Goal: Task Accomplishment & Management: Use online tool/utility

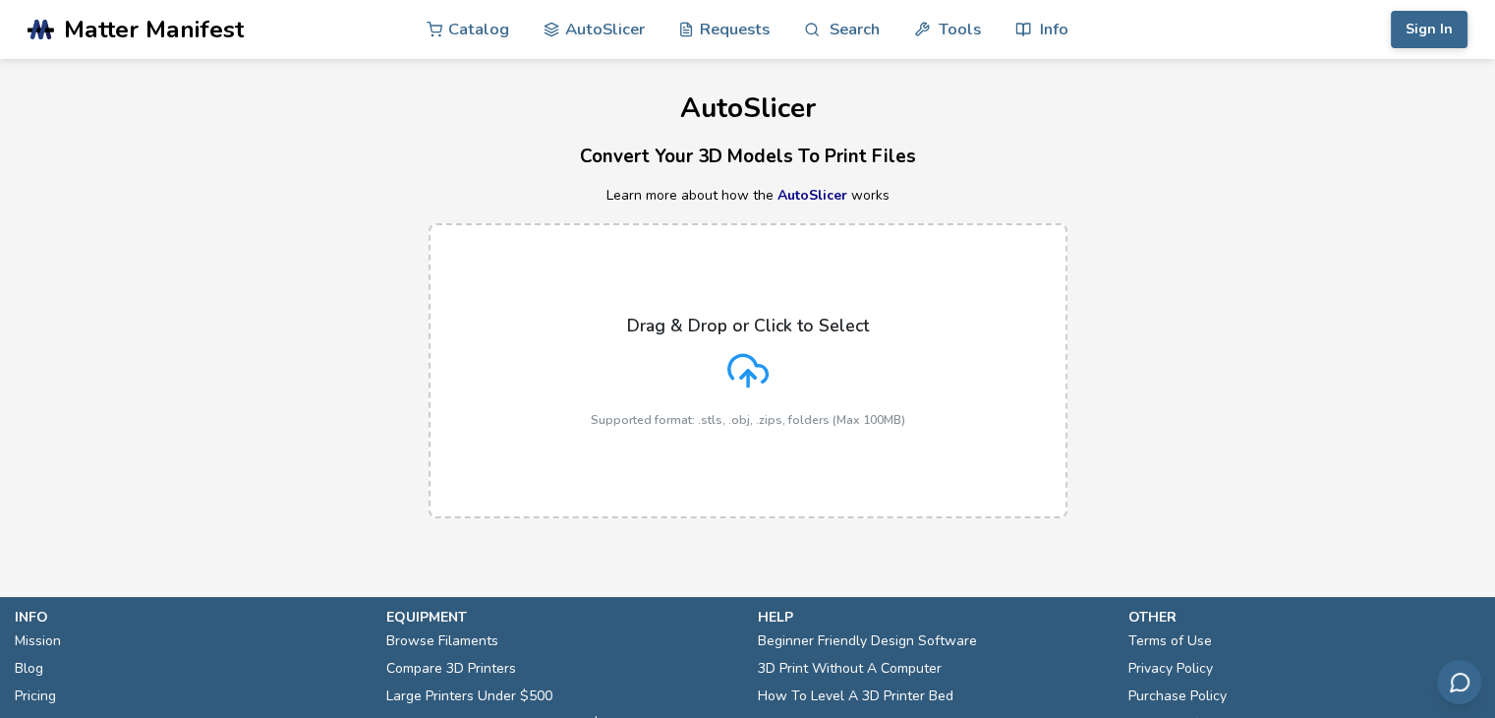
click at [780, 371] on div "Drag & Drop or Click to Select Supported format: .stls, .obj, .zips, folders (M…" at bounding box center [748, 371] width 315 height 111
click at [0, 0] on input "Drag & Drop or Click to Select Supported format: .stls, .obj, .zips, folders (M…" at bounding box center [0, 0] width 0 height 0
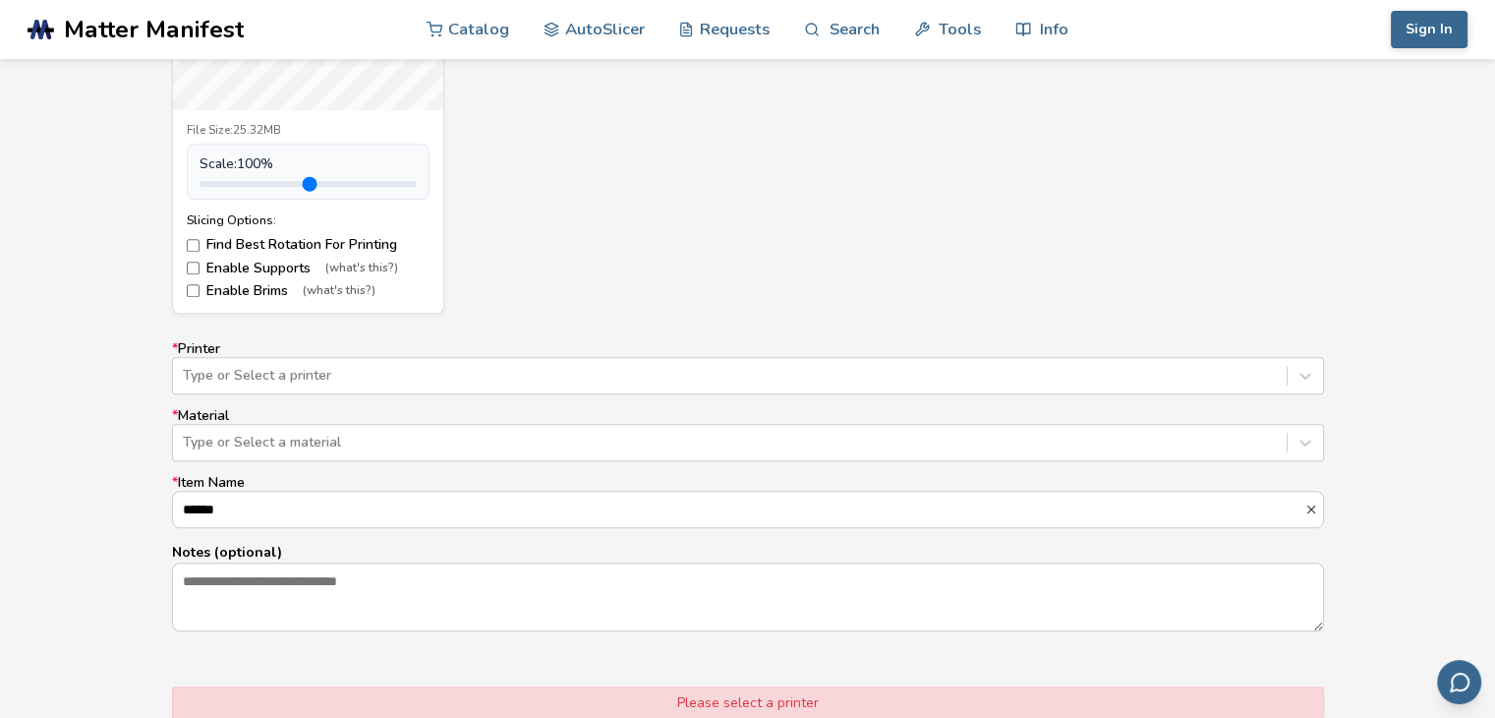
scroll to position [1011, 0]
click at [319, 369] on div at bounding box center [730, 372] width 1094 height 20
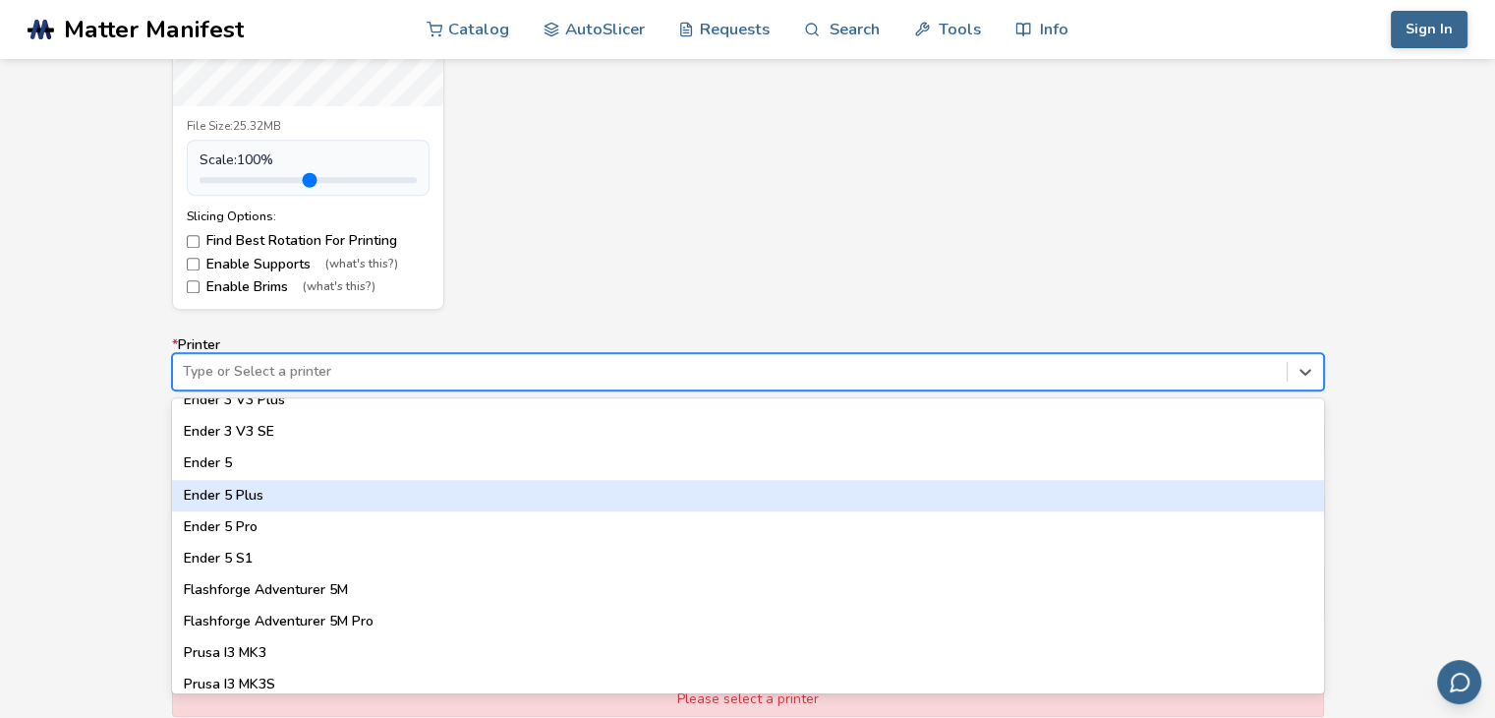
scroll to position [1499, 0]
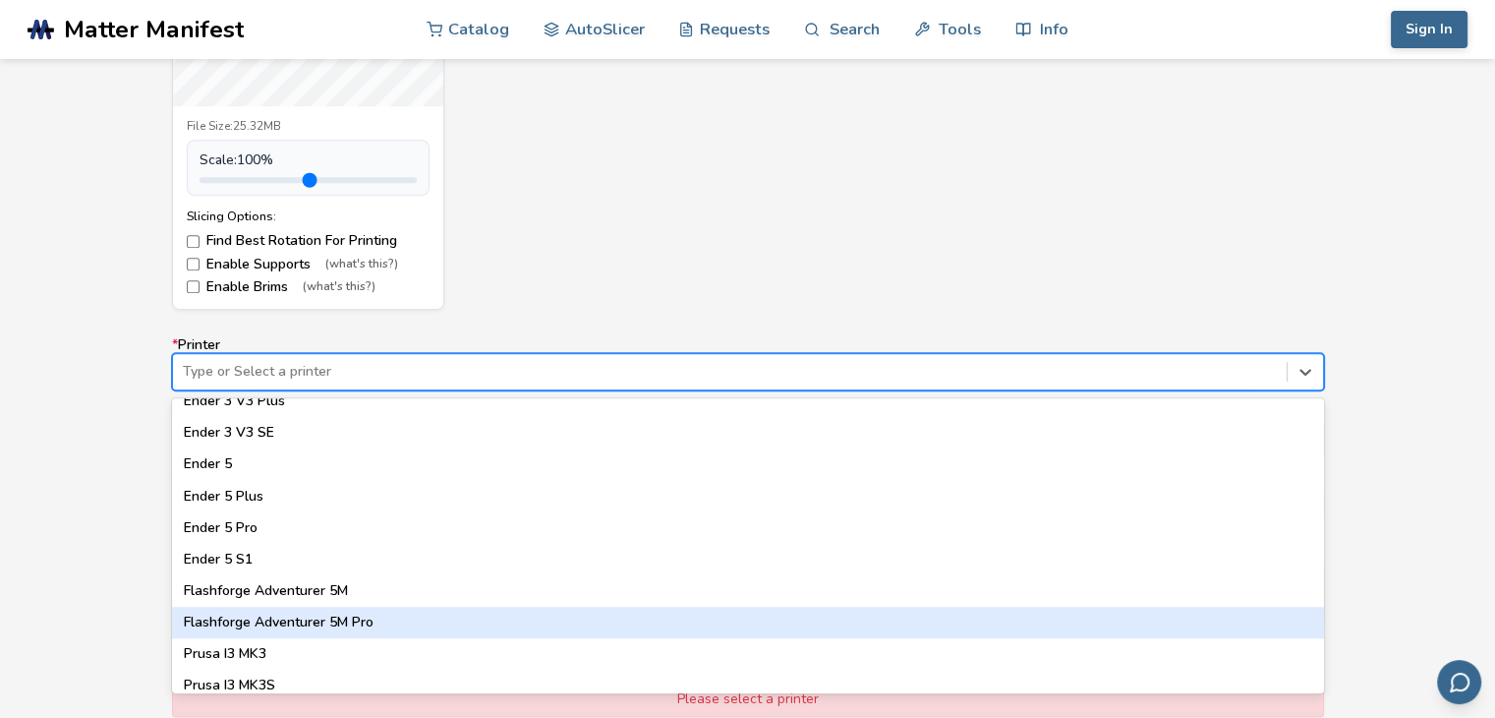
click at [354, 614] on div "Flashforge Adventurer 5M Pro" at bounding box center [748, 622] width 1152 height 31
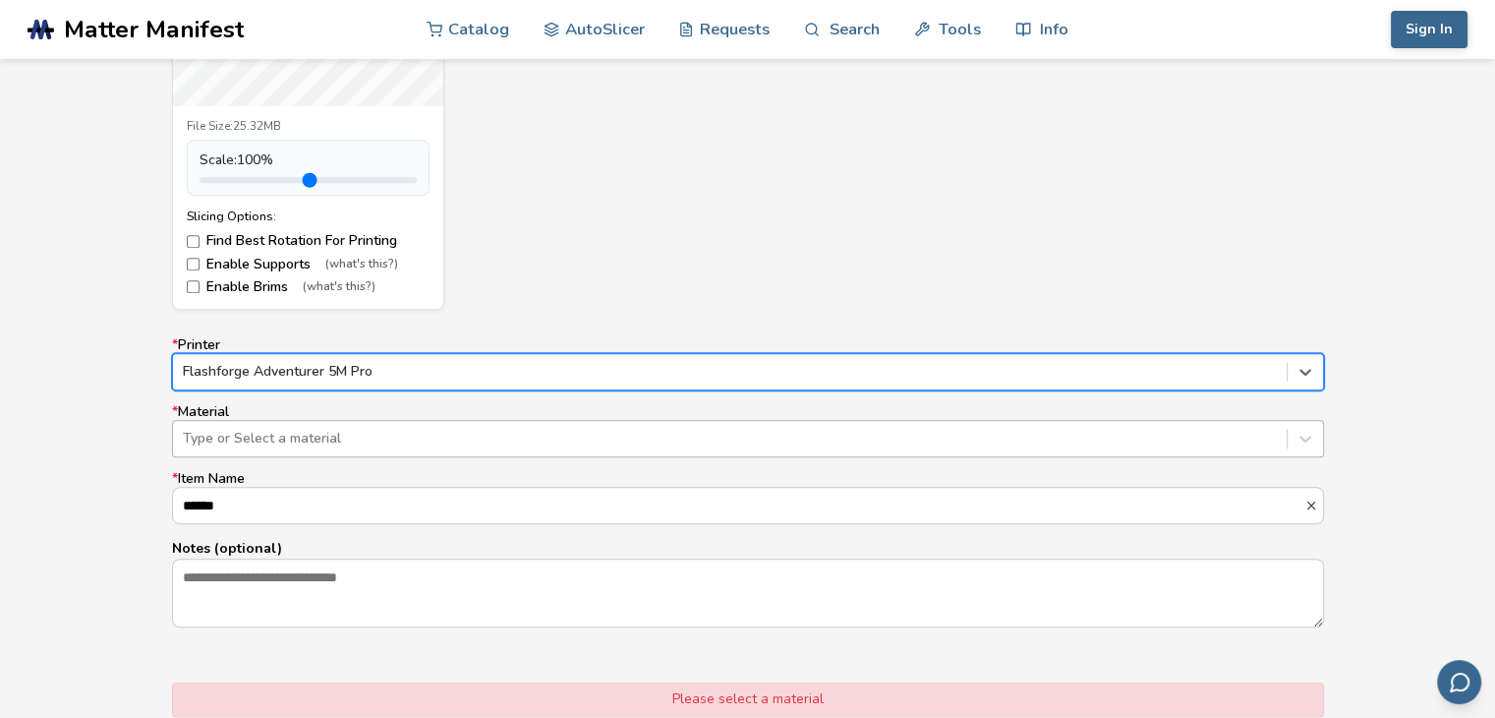
click at [342, 429] on div at bounding box center [730, 439] width 1094 height 20
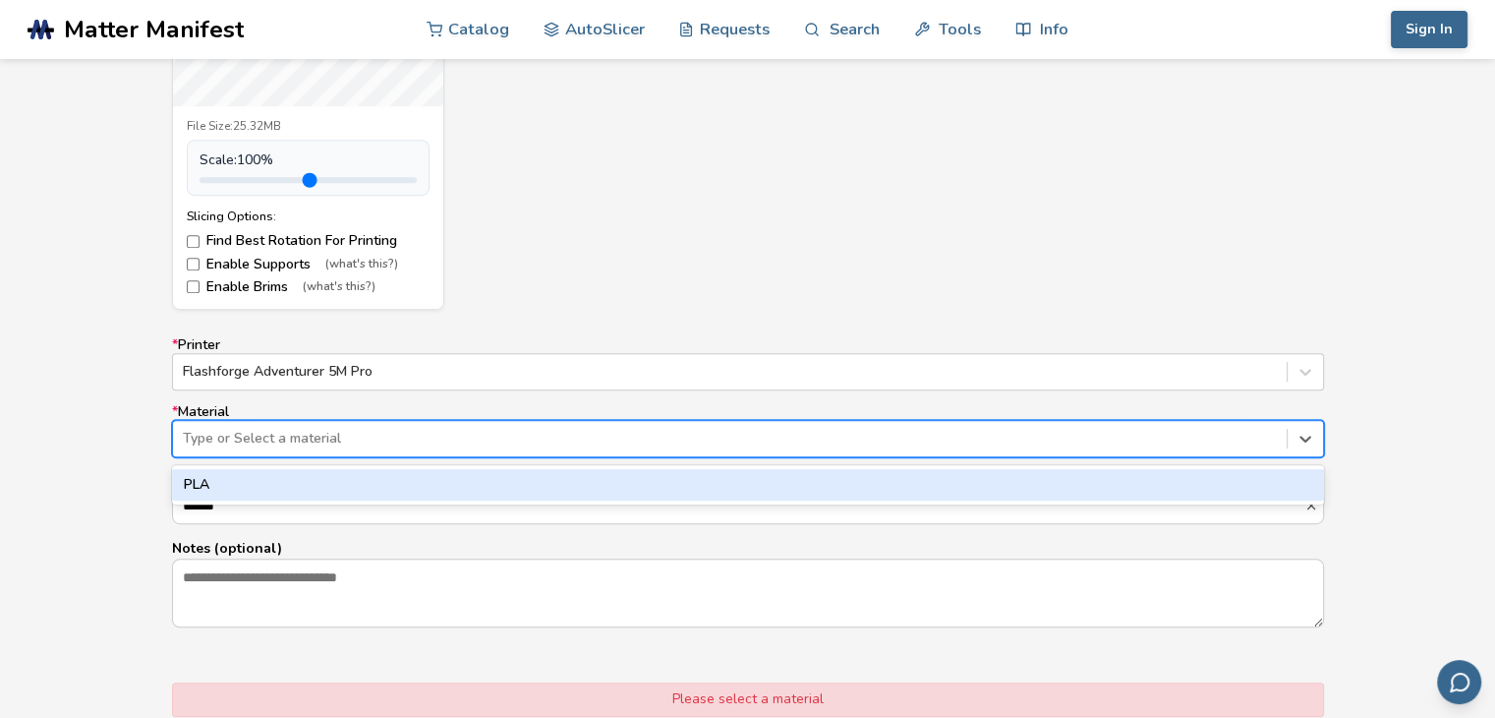
click at [242, 485] on div "PLA" at bounding box center [748, 484] width 1152 height 31
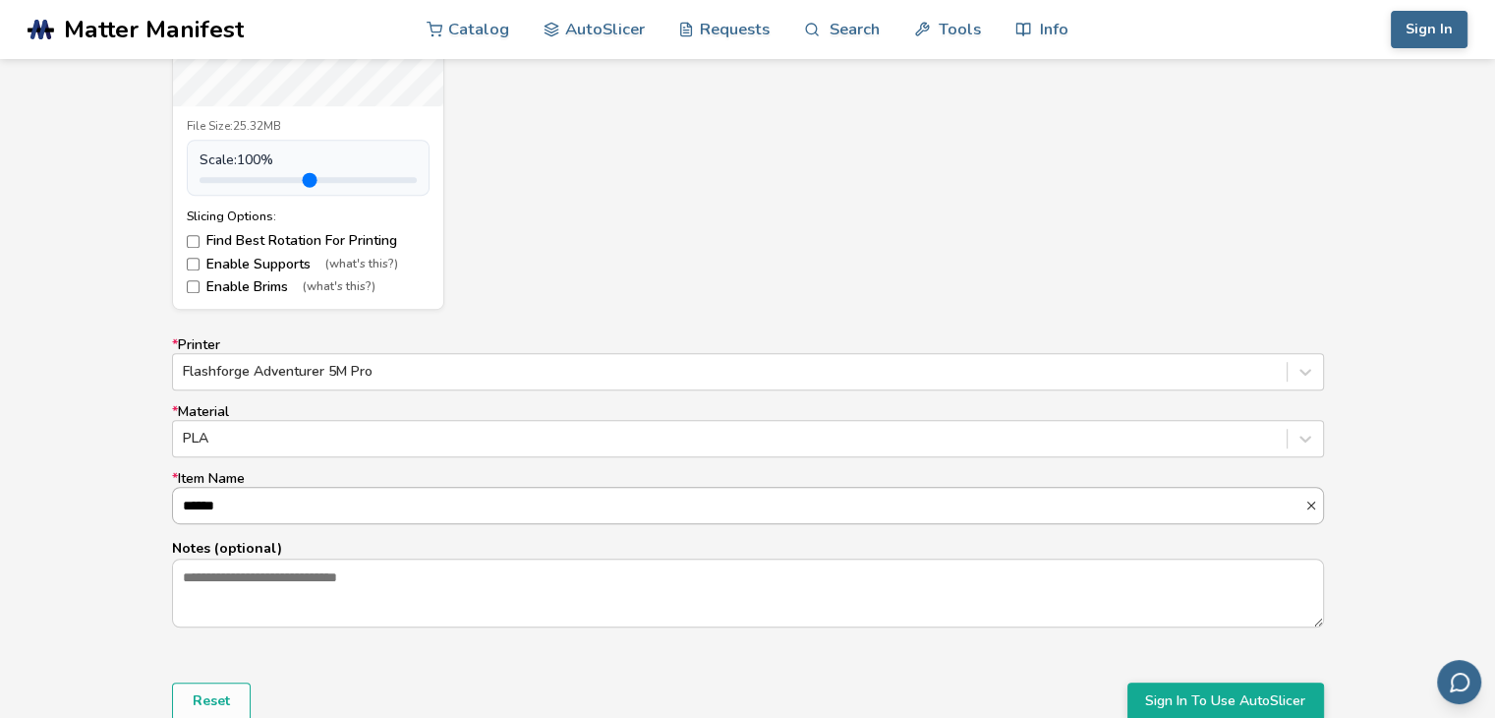
click at [252, 496] on input "******" at bounding box center [738, 505] width 1131 height 35
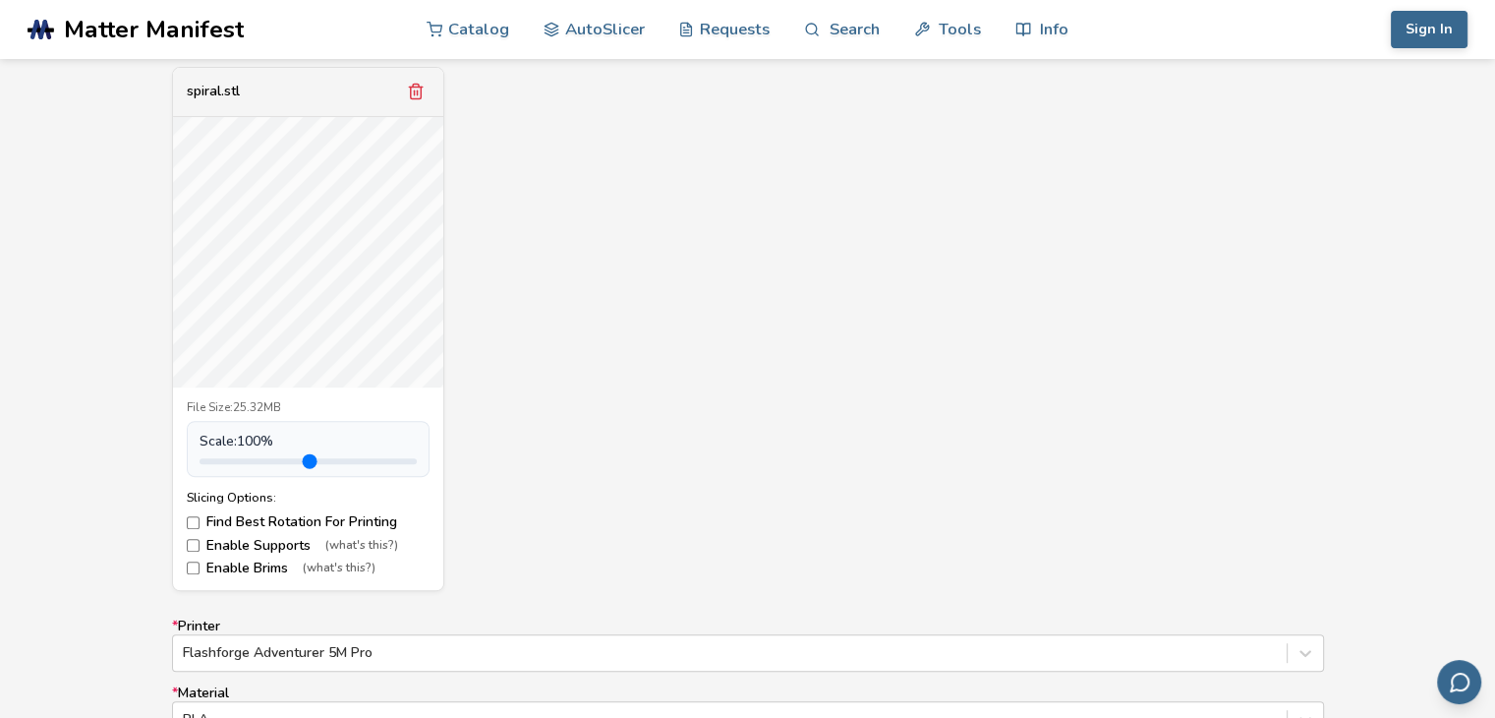
scroll to position [692, 0]
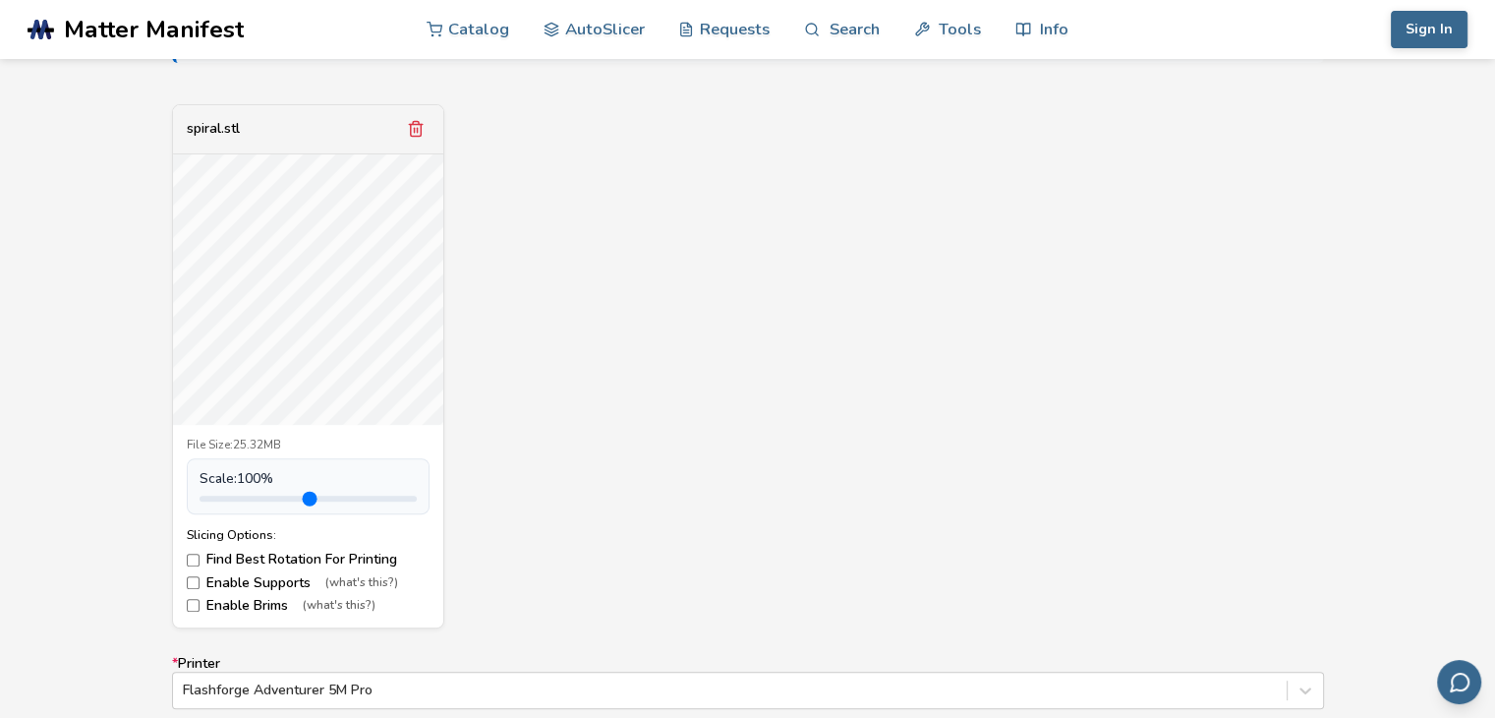
type input "**********"
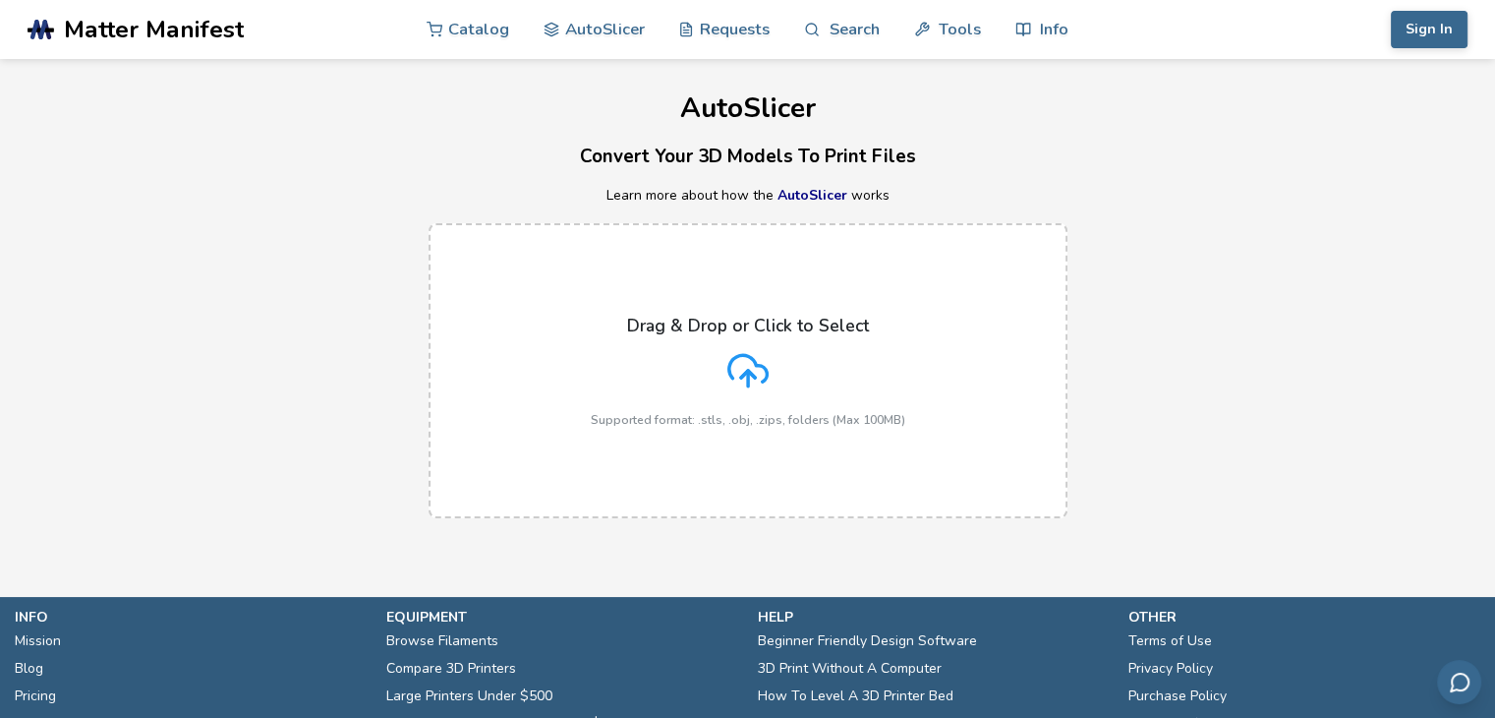
click at [744, 377] on icon at bounding box center [747, 370] width 41 height 41
click at [0, 0] on input "Drag & Drop or Click to Select Supported format: .stls, .obj, .zips, folders (M…" at bounding box center [0, 0] width 0 height 0
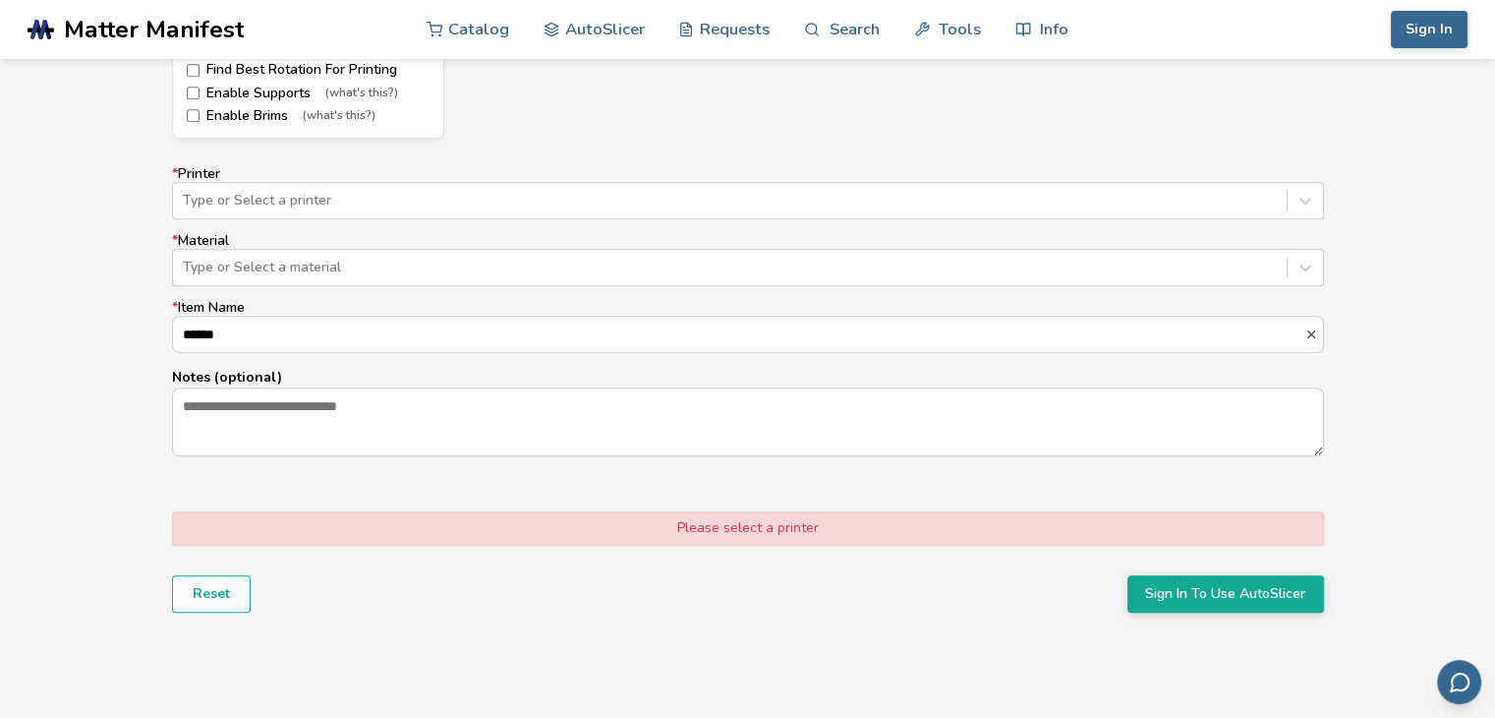
scroll to position [1187, 0]
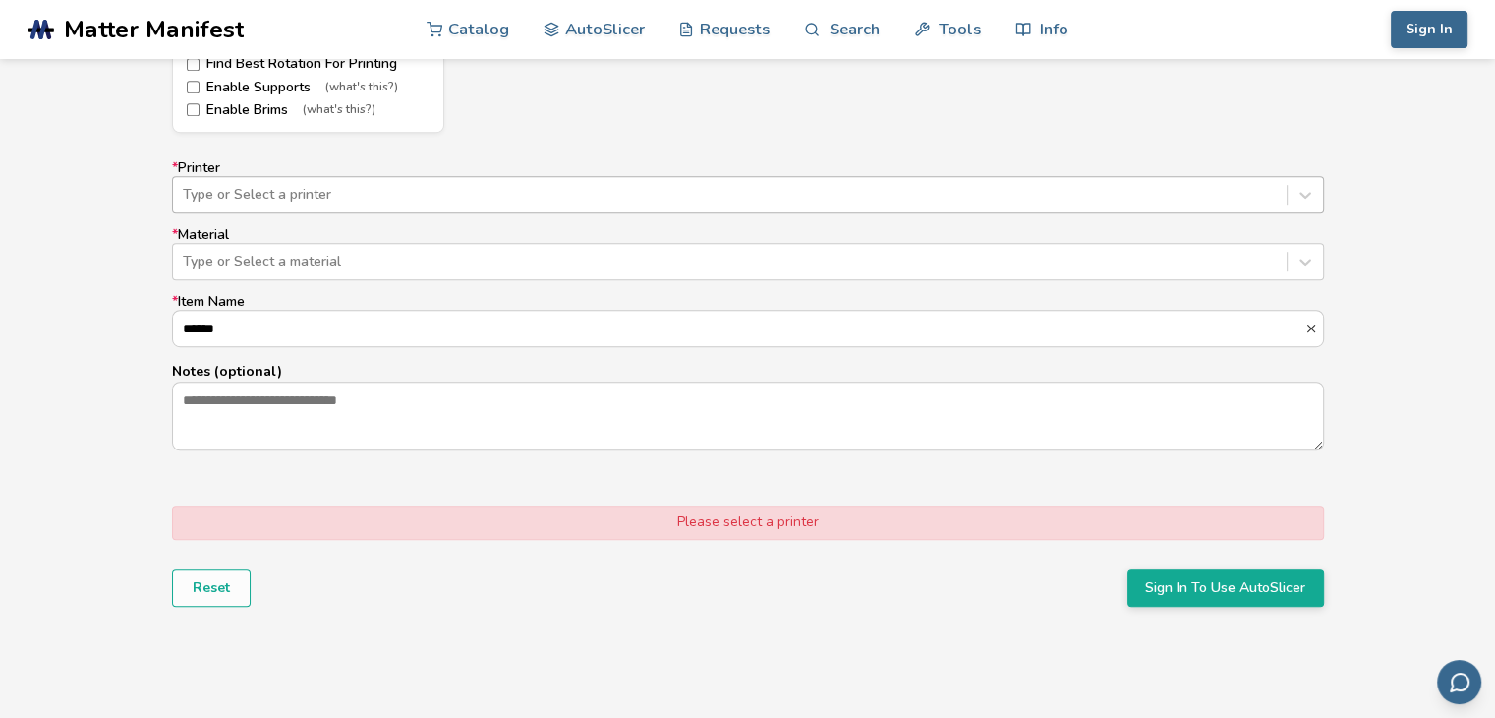
click at [378, 188] on div at bounding box center [730, 195] width 1094 height 20
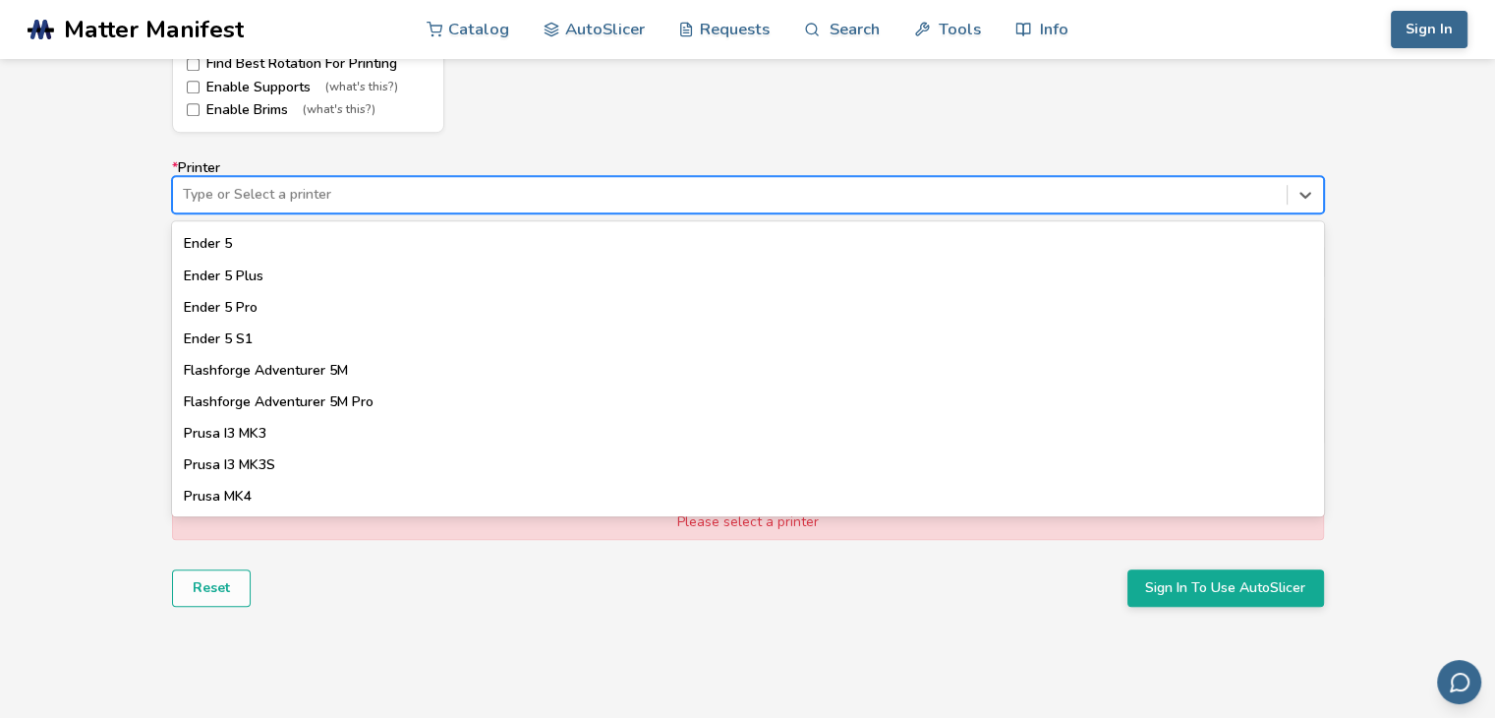
scroll to position [1541, 0]
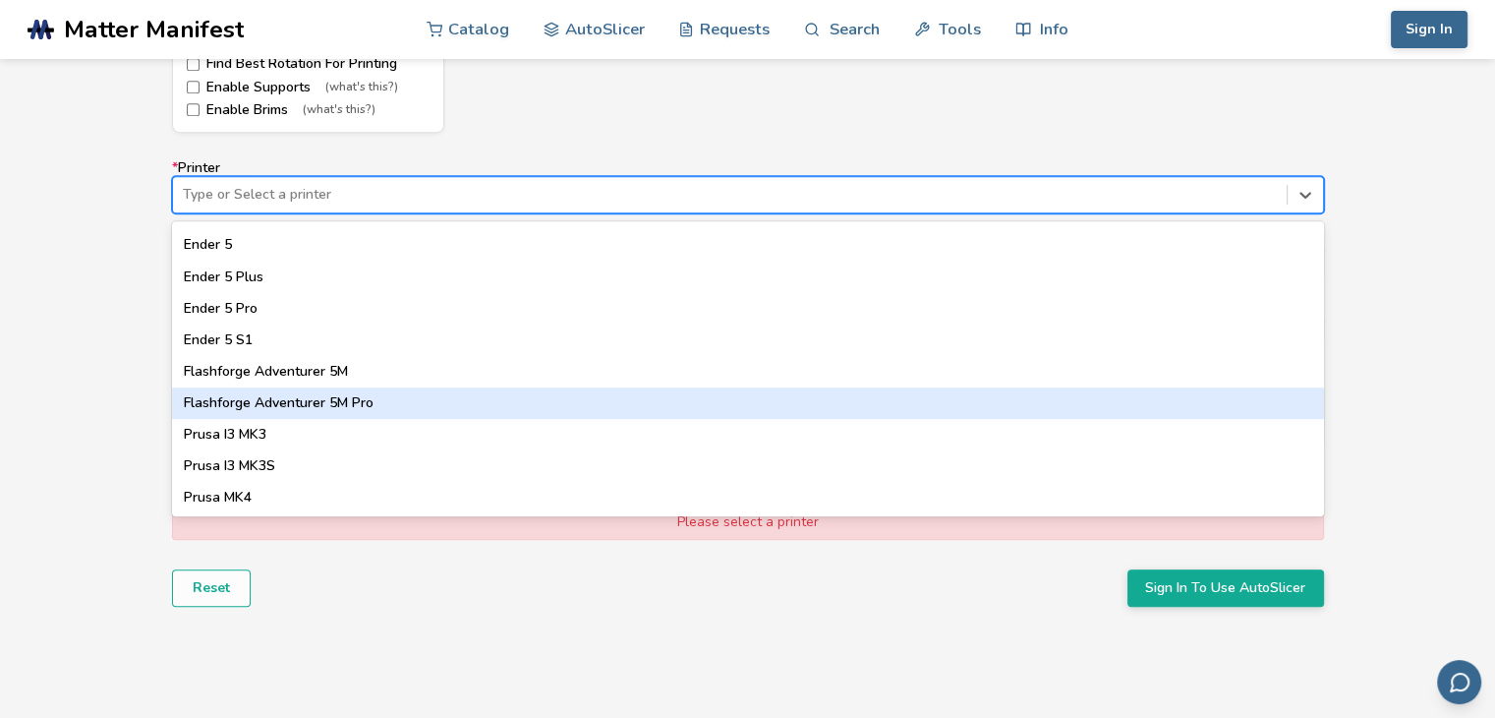
click at [279, 398] on div "Flashforge Adventurer 5M Pro" at bounding box center [748, 402] width 1152 height 31
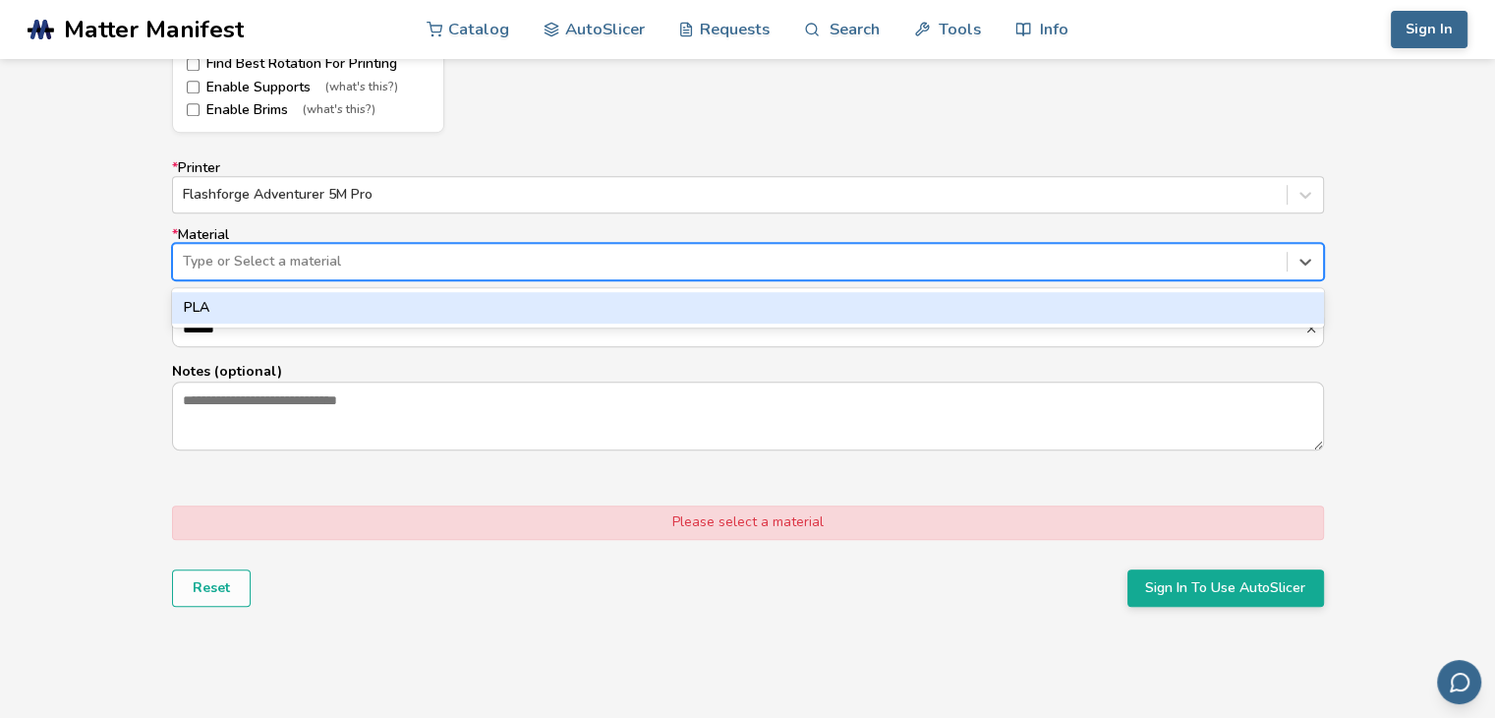
click at [271, 260] on div at bounding box center [730, 262] width 1094 height 20
click at [260, 297] on div "PLA" at bounding box center [748, 307] width 1152 height 31
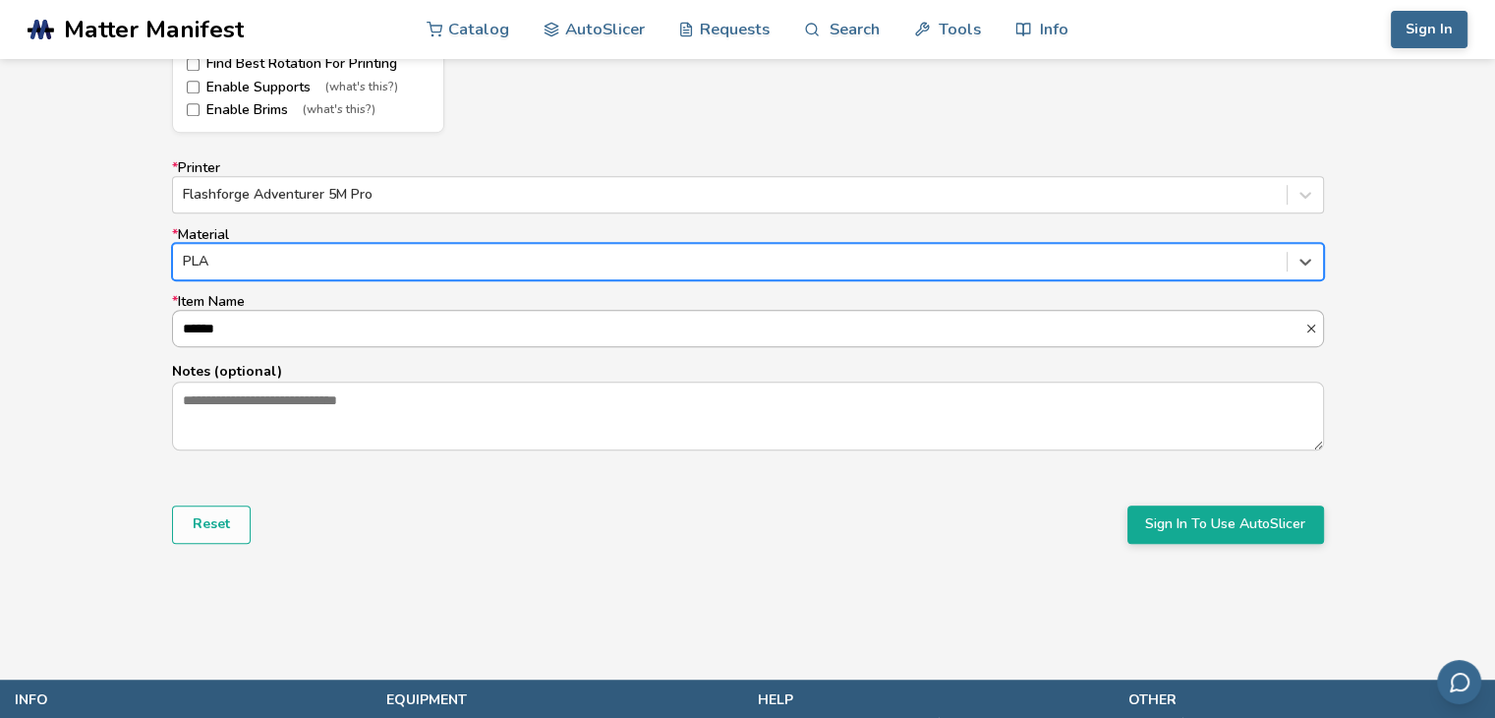
click at [255, 323] on input "******" at bounding box center [738, 328] width 1131 height 35
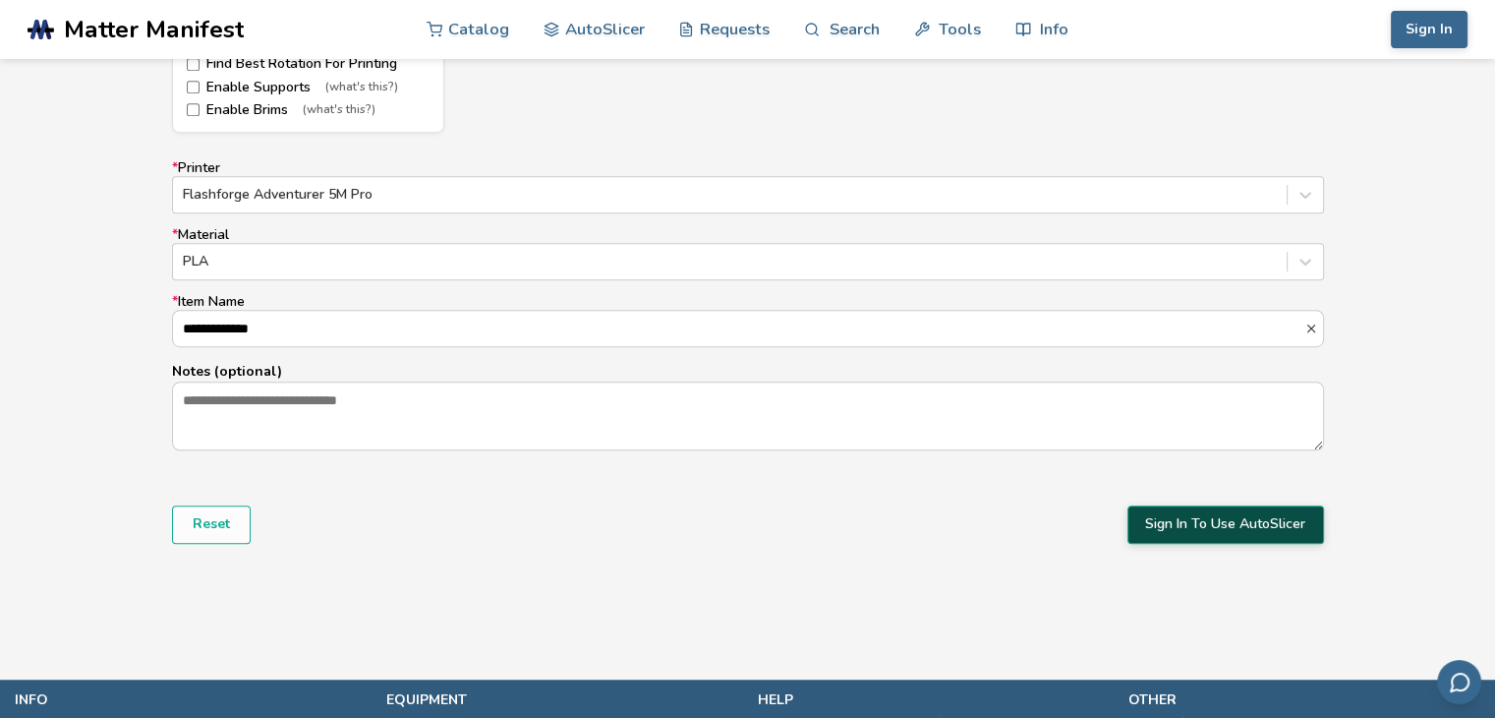
type input "**********"
click at [1165, 508] on button "Sign In To Use AutoSlicer" at bounding box center [1225, 523] width 197 height 37
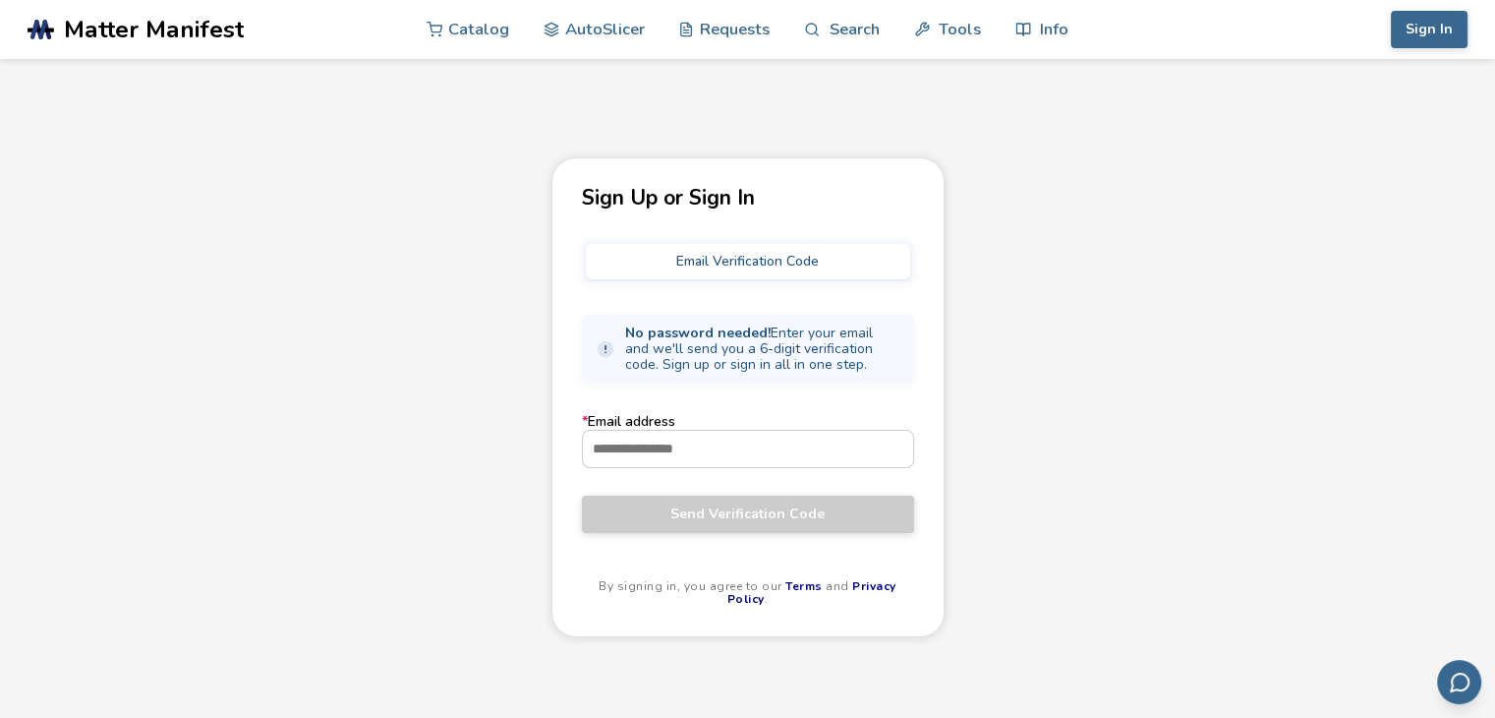
click at [747, 260] on button "Email Verification Code" at bounding box center [748, 261] width 324 height 35
click at [636, 443] on input "* Email address" at bounding box center [748, 448] width 330 height 35
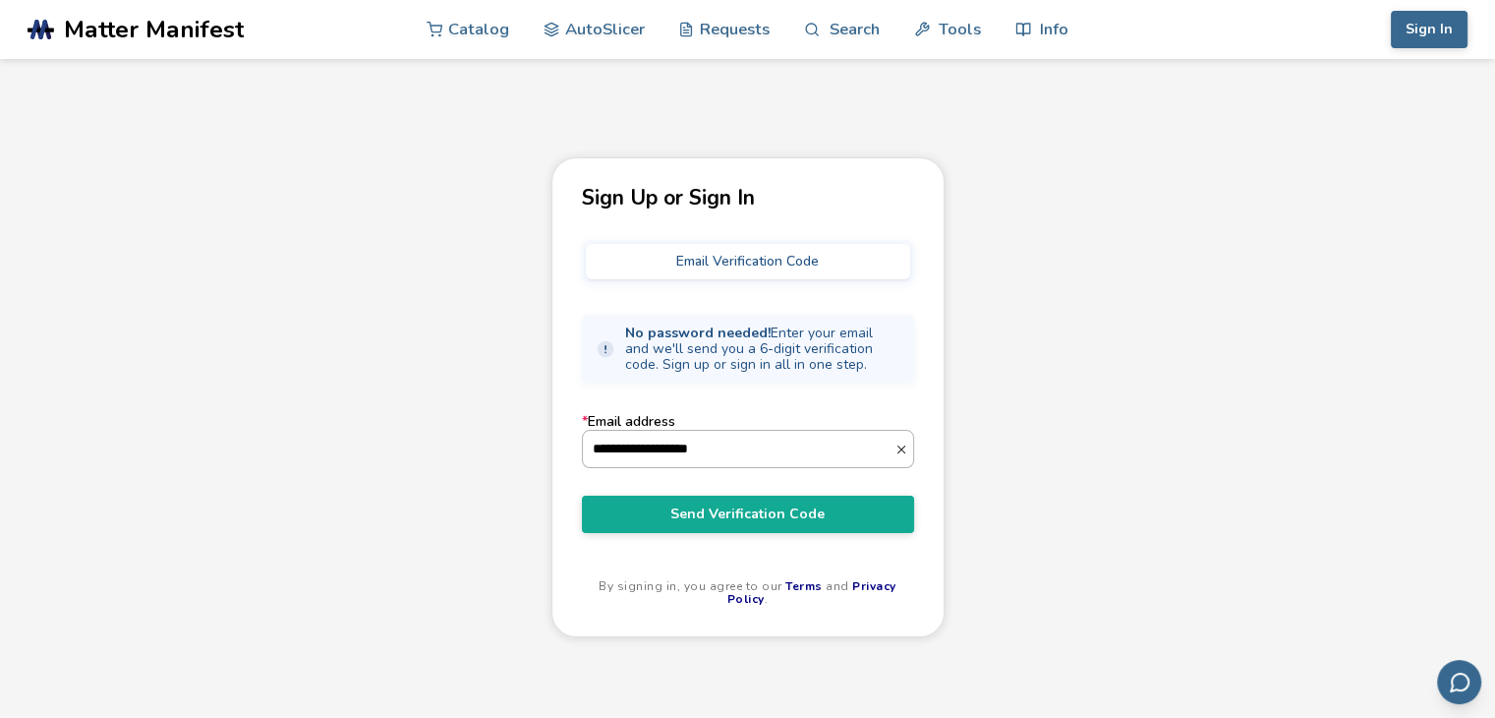
click at [773, 437] on input "**********" at bounding box center [739, 448] width 312 height 35
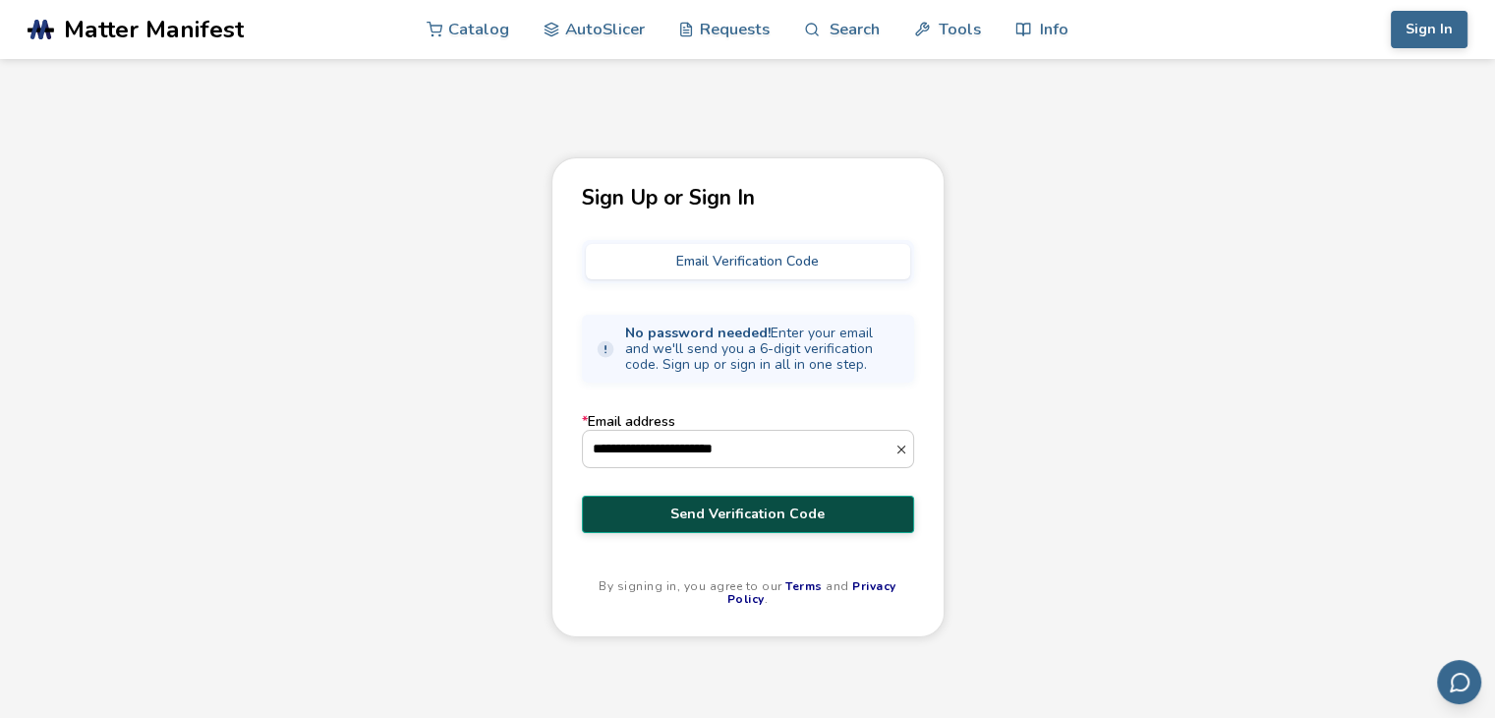
type input "**********"
click at [676, 517] on span "Send Verification Code" at bounding box center [748, 514] width 303 height 16
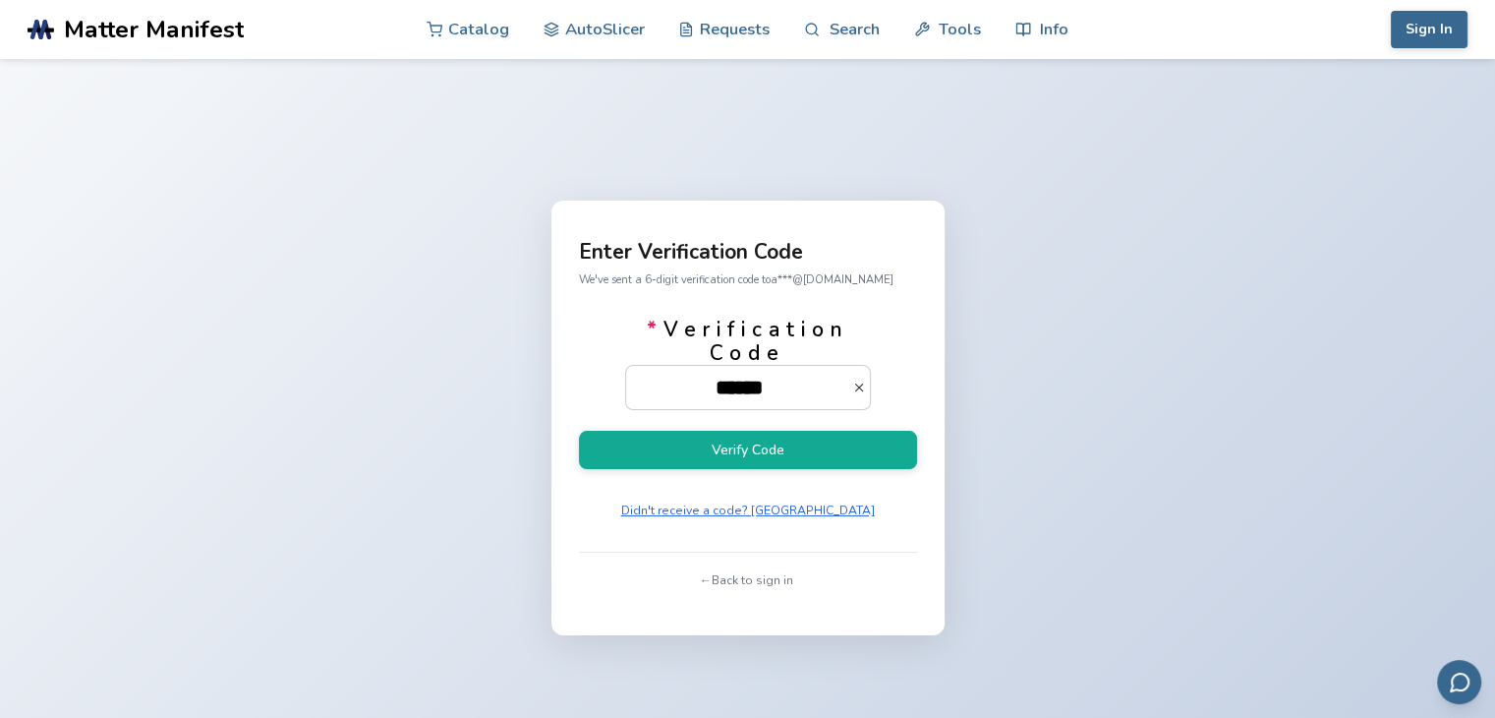
type input "******"
click at [579, 431] on button "Verify Code" at bounding box center [748, 450] width 338 height 38
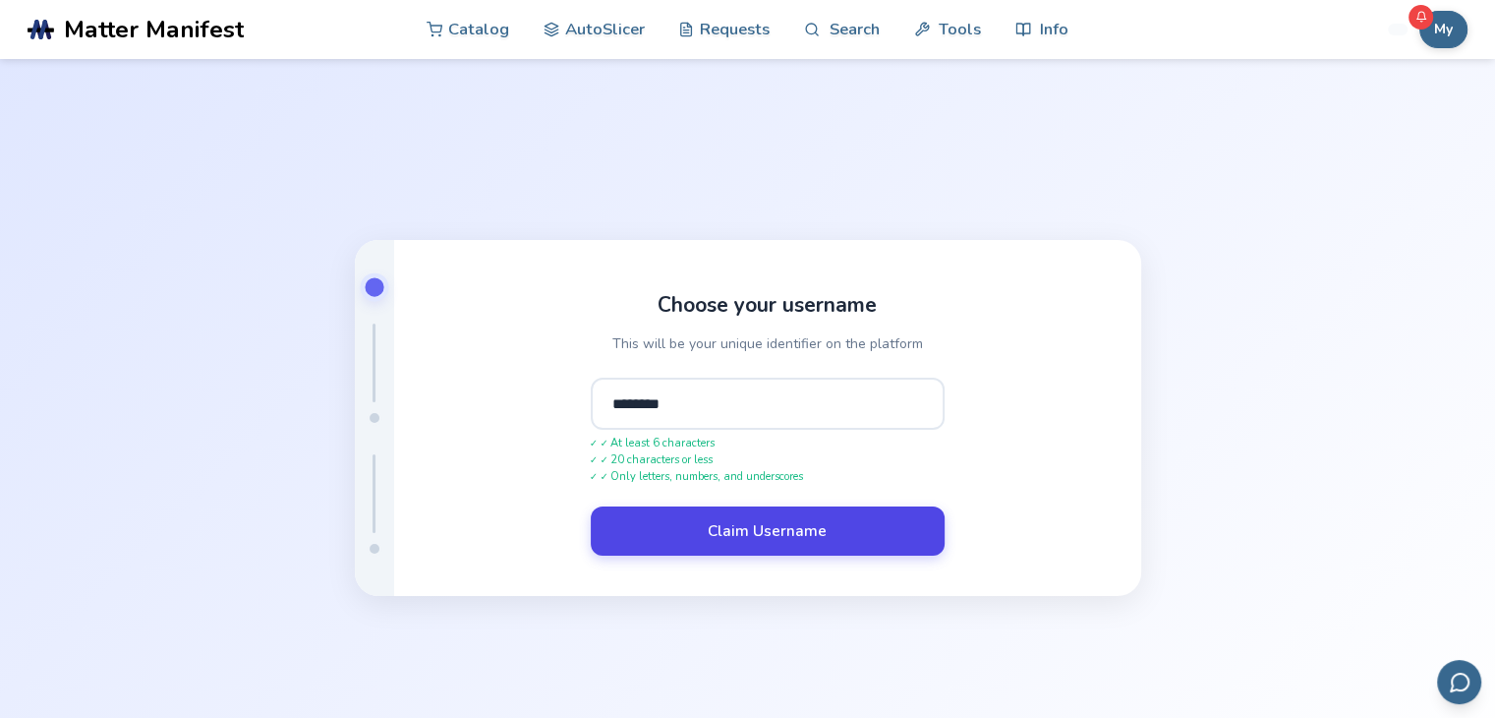
type input "********"
click at [736, 531] on button "Claim Username" at bounding box center [768, 530] width 354 height 49
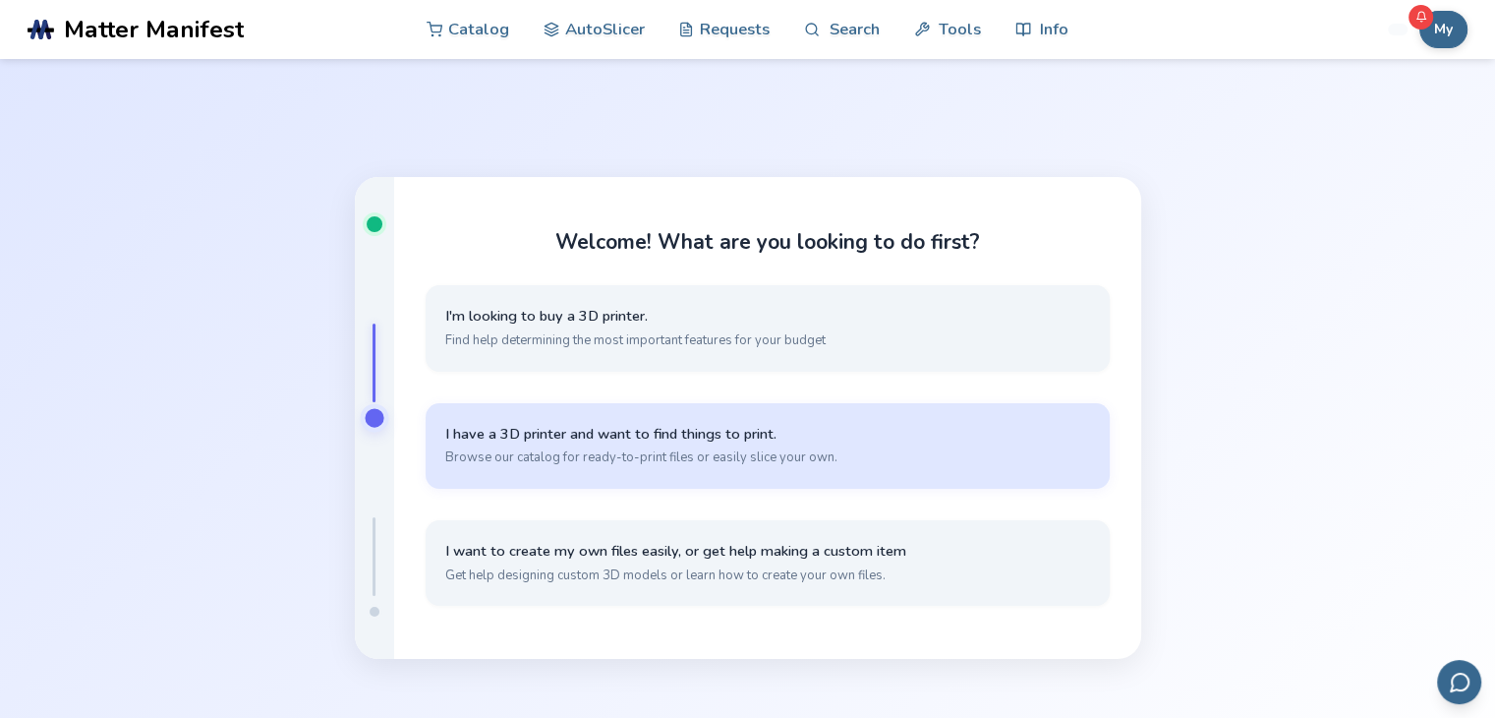
click at [709, 437] on span "I have a 3D printer and want to find things to print." at bounding box center [767, 434] width 645 height 19
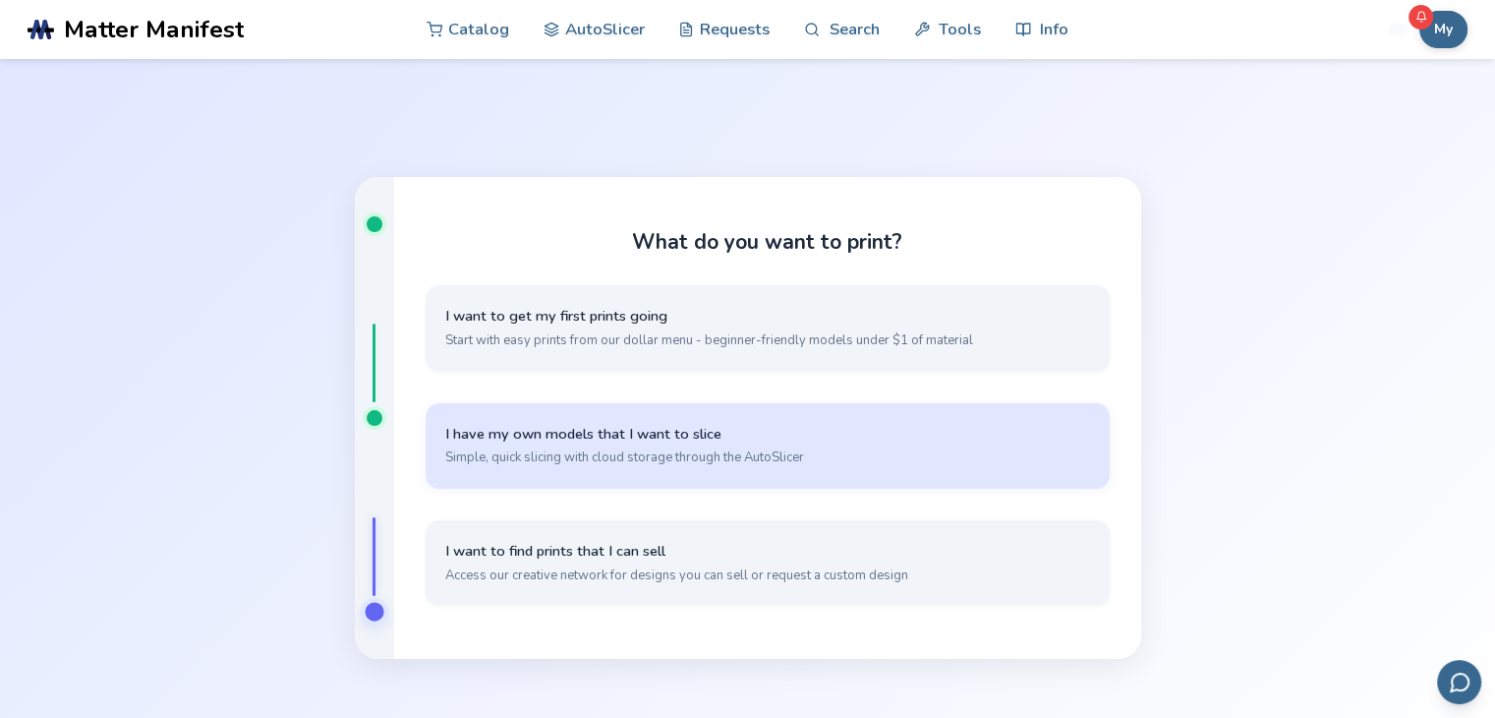
click at [760, 444] on button "I have my own models that I want to slice Simple, quick slicing with cloud stor…" at bounding box center [768, 446] width 684 height 86
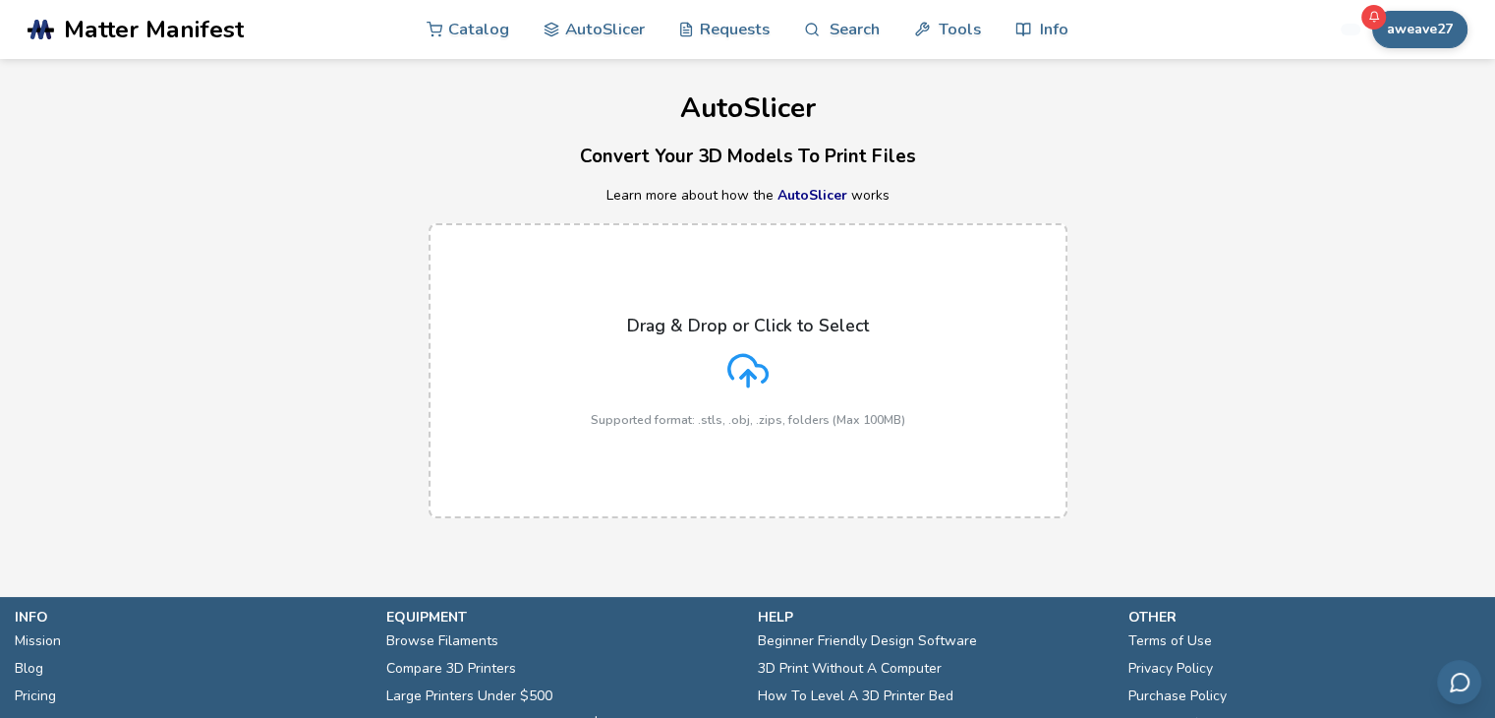
click at [760, 383] on icon at bounding box center [747, 370] width 41 height 41
click at [0, 0] on input "Drag & Drop or Click to Select Supported format: .stls, .obj, .zips, folders (M…" at bounding box center [0, 0] width 0 height 0
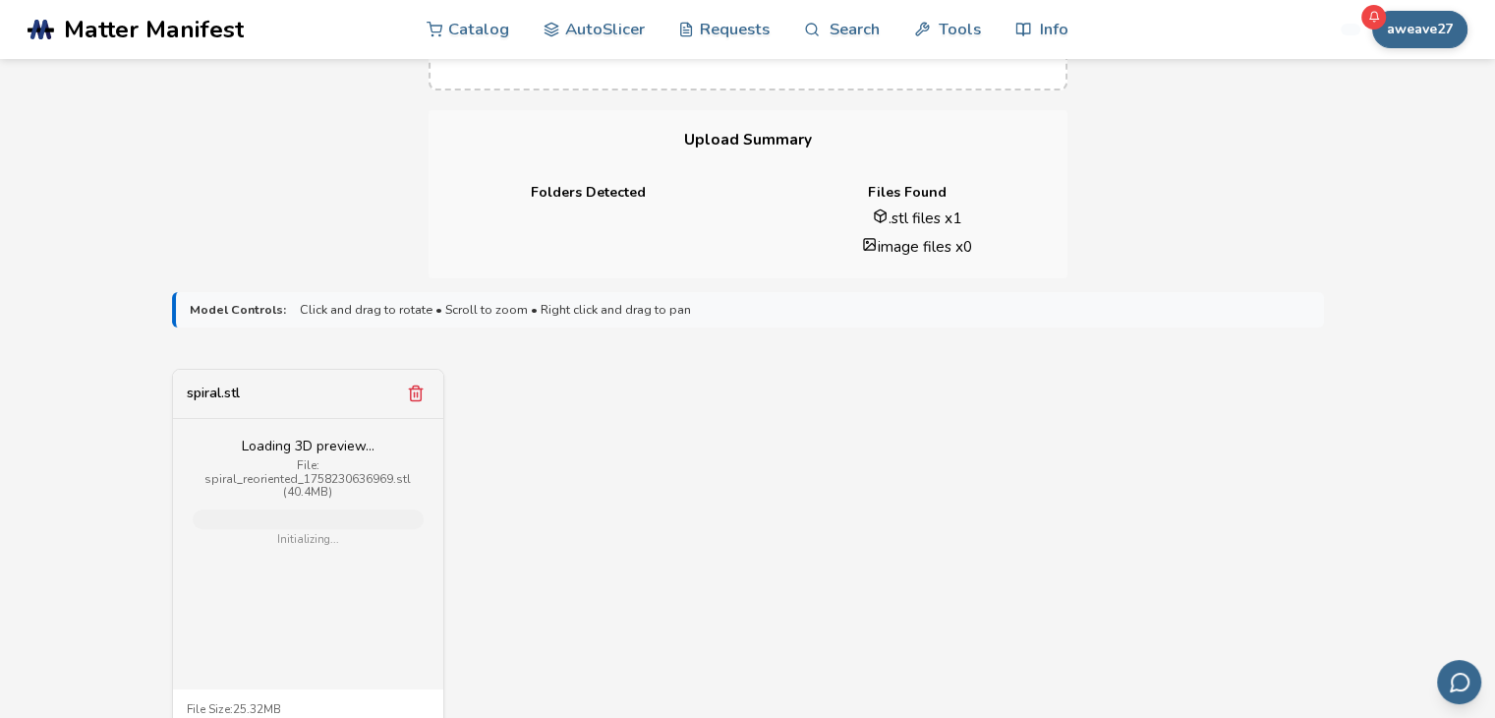
scroll to position [1089, 0]
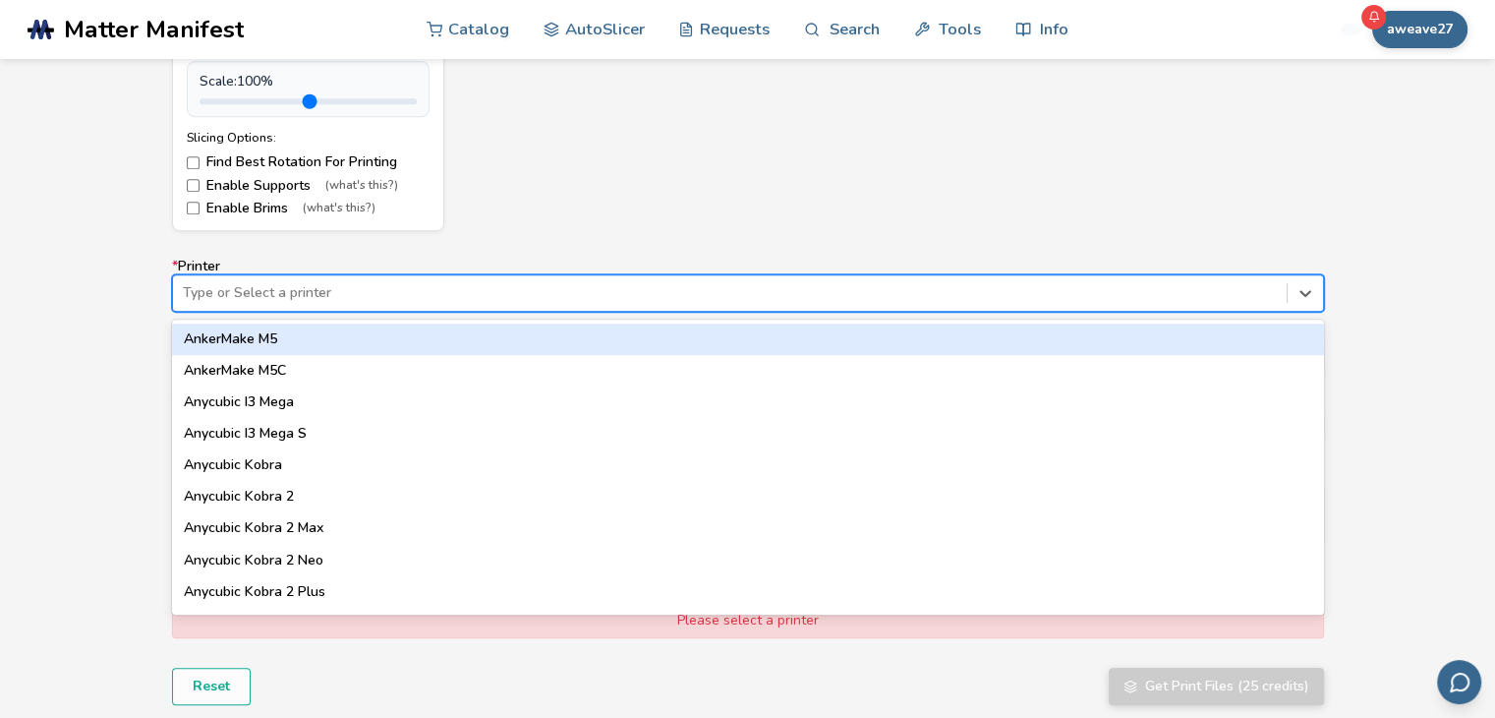
click at [514, 283] on div at bounding box center [730, 293] width 1094 height 20
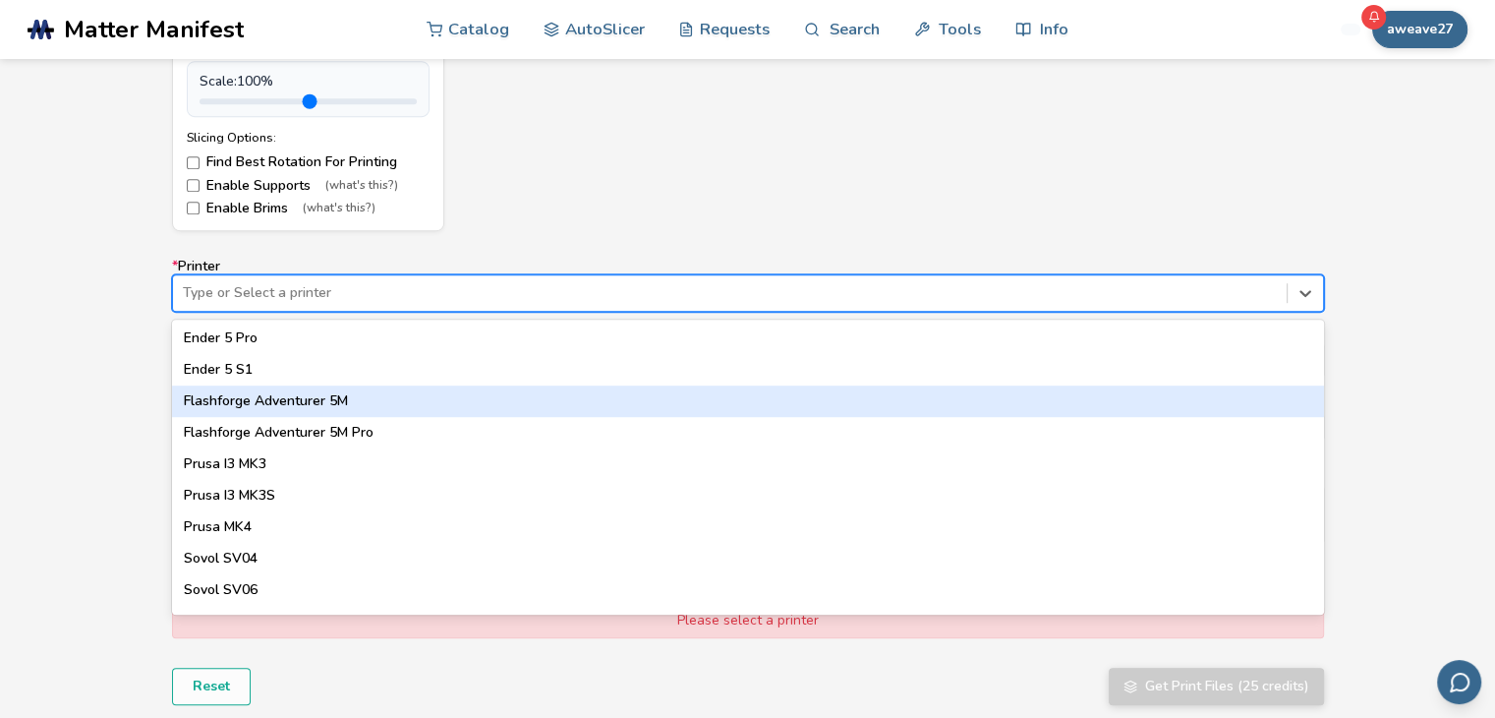
scroll to position [1612, 0]
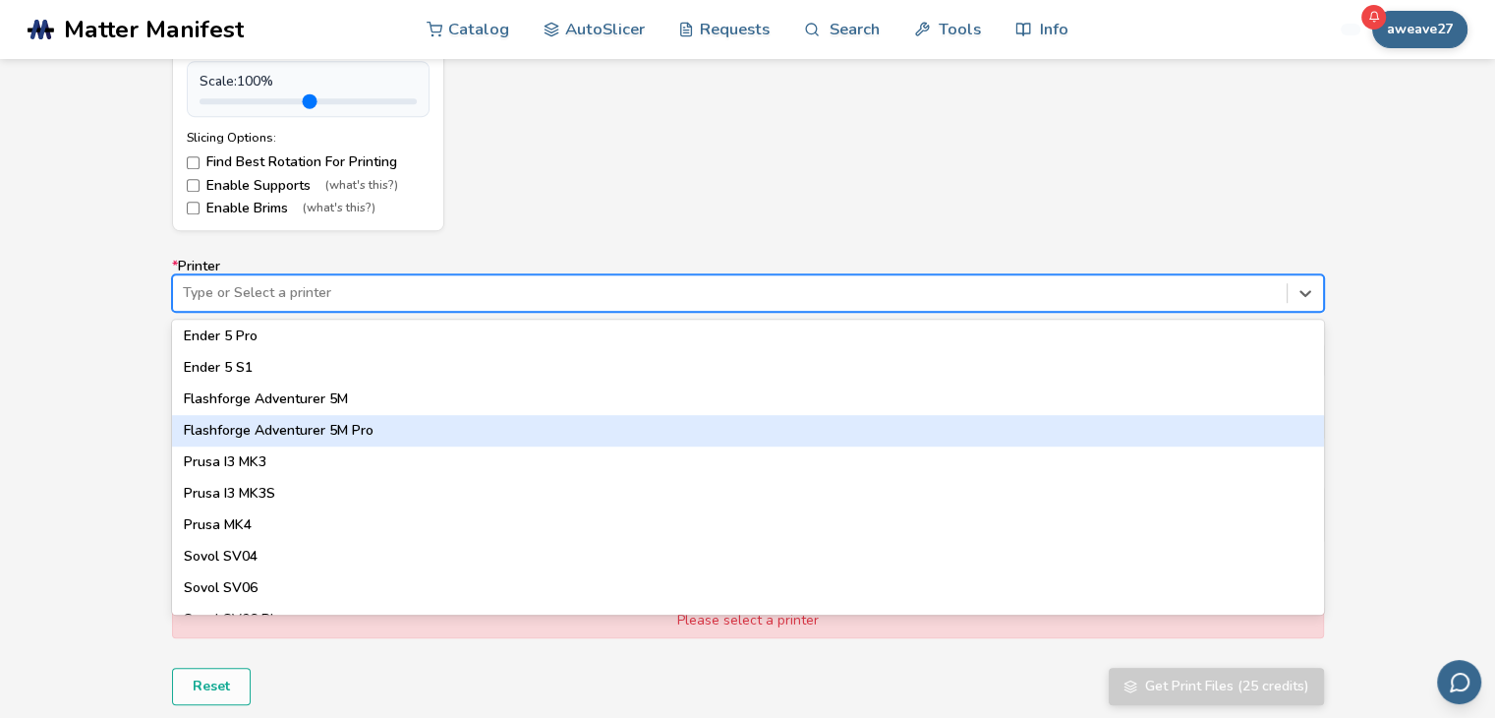
click at [342, 426] on div "Flashforge Adventurer 5M Pro" at bounding box center [748, 430] width 1152 height 31
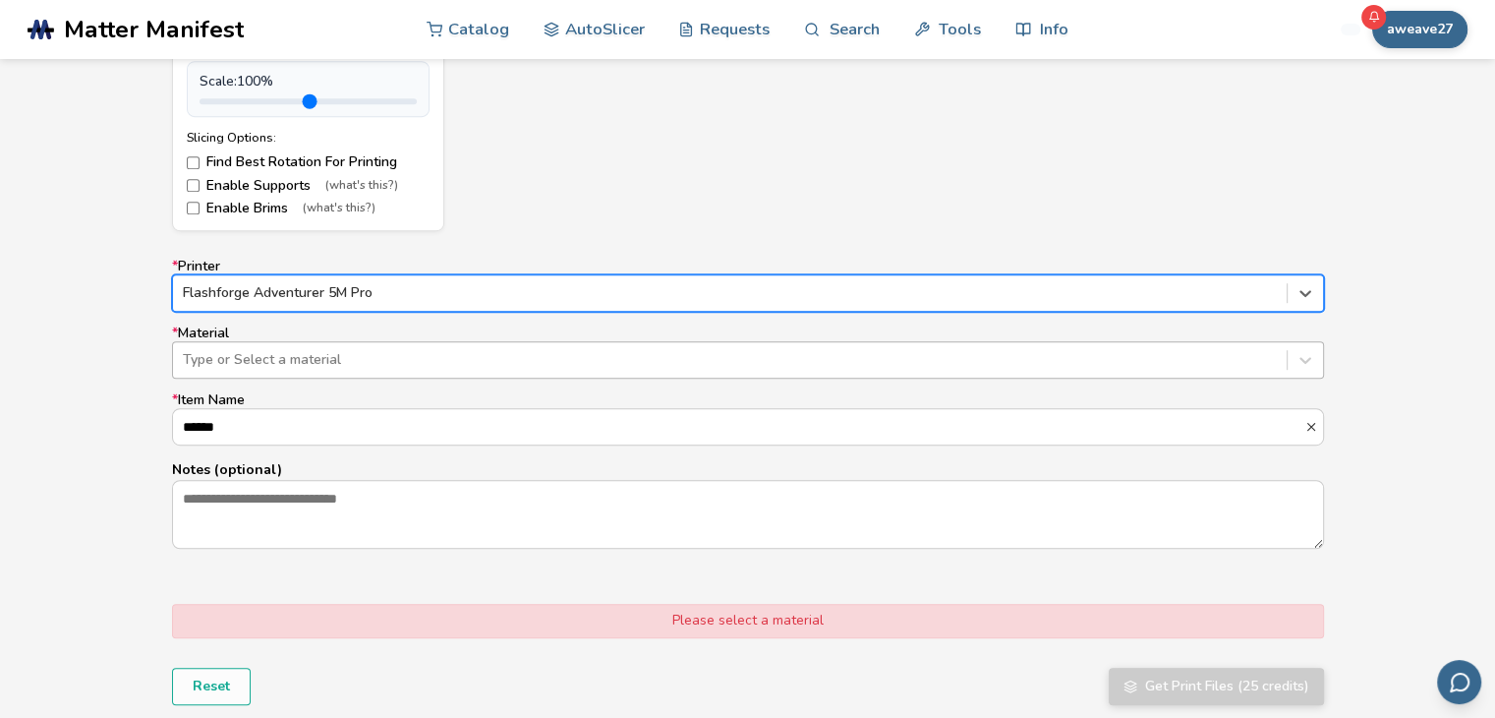
click at [317, 363] on div at bounding box center [730, 360] width 1094 height 20
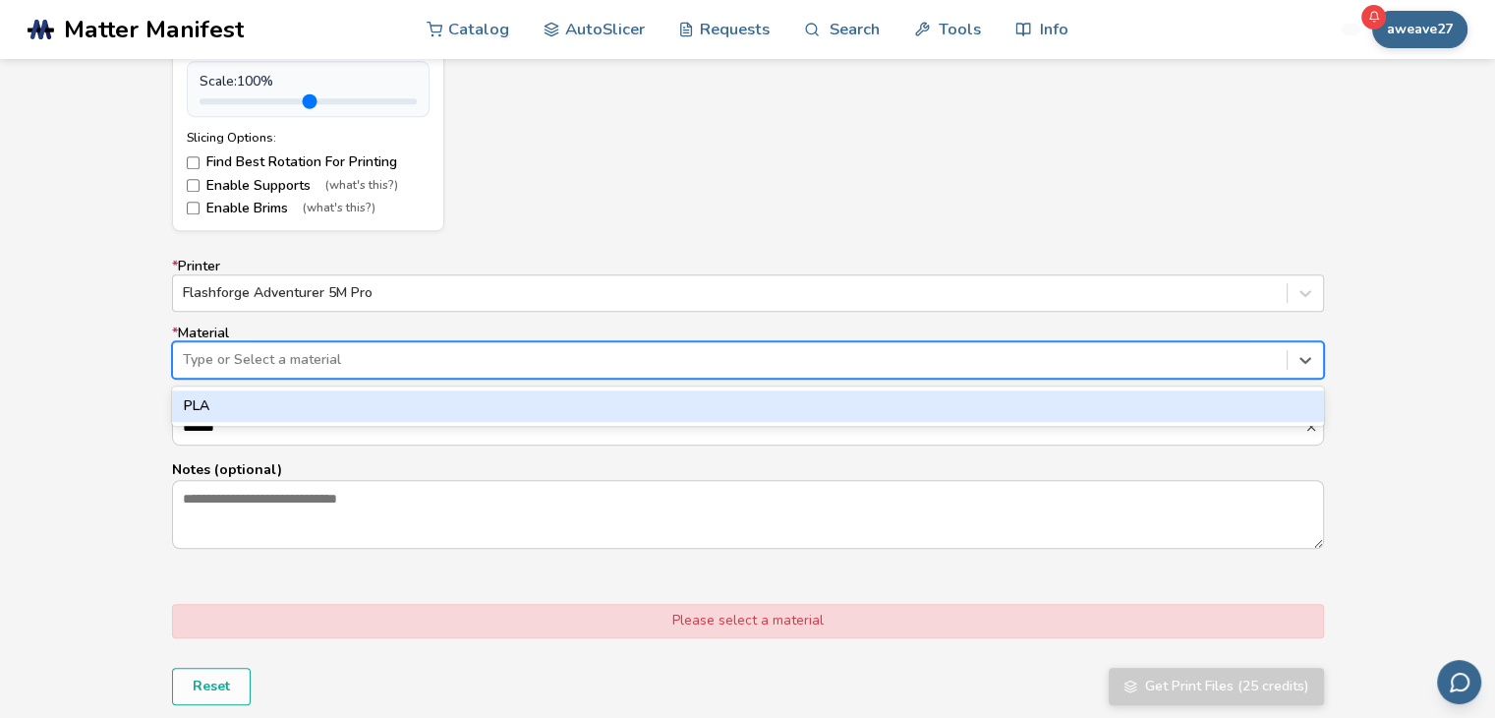
click at [275, 401] on div "PLA" at bounding box center [748, 405] width 1152 height 31
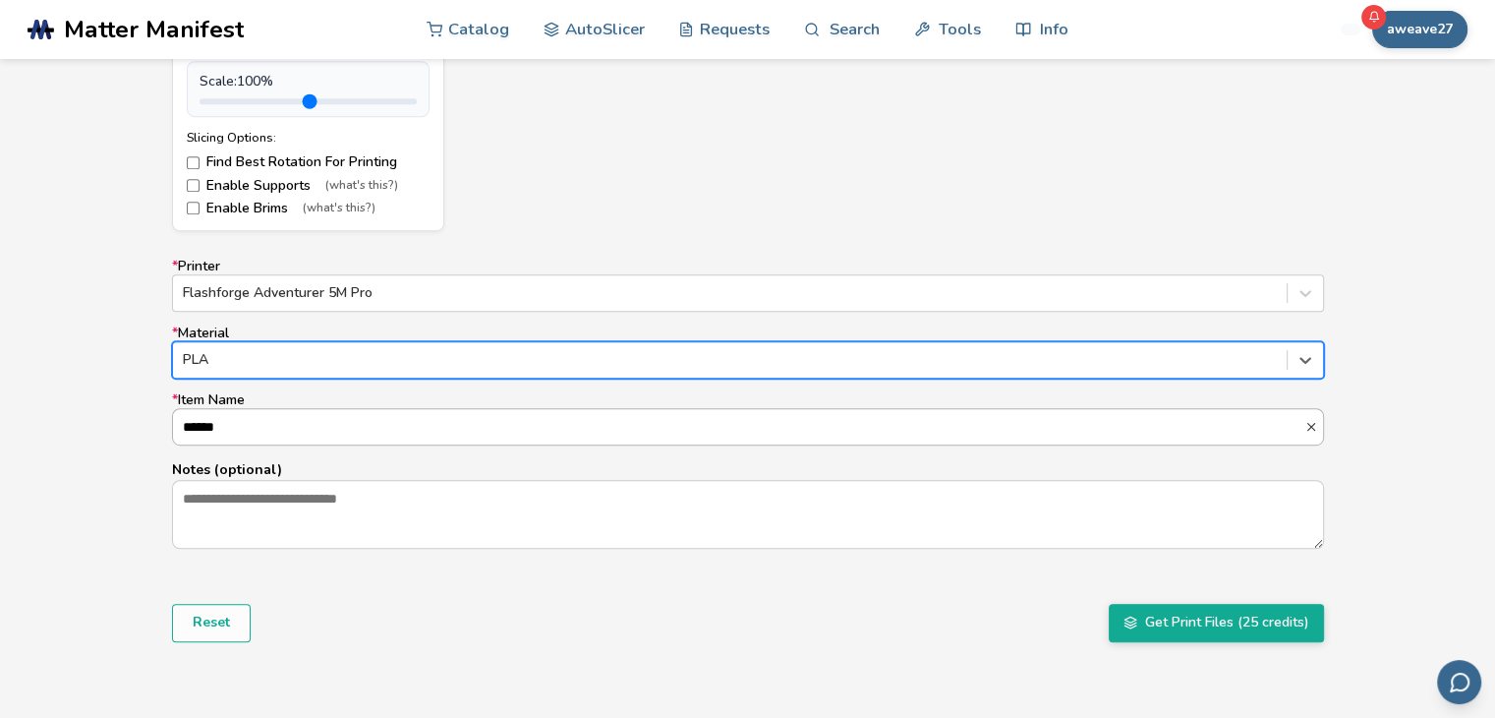
click at [254, 422] on input "******" at bounding box center [738, 426] width 1131 height 35
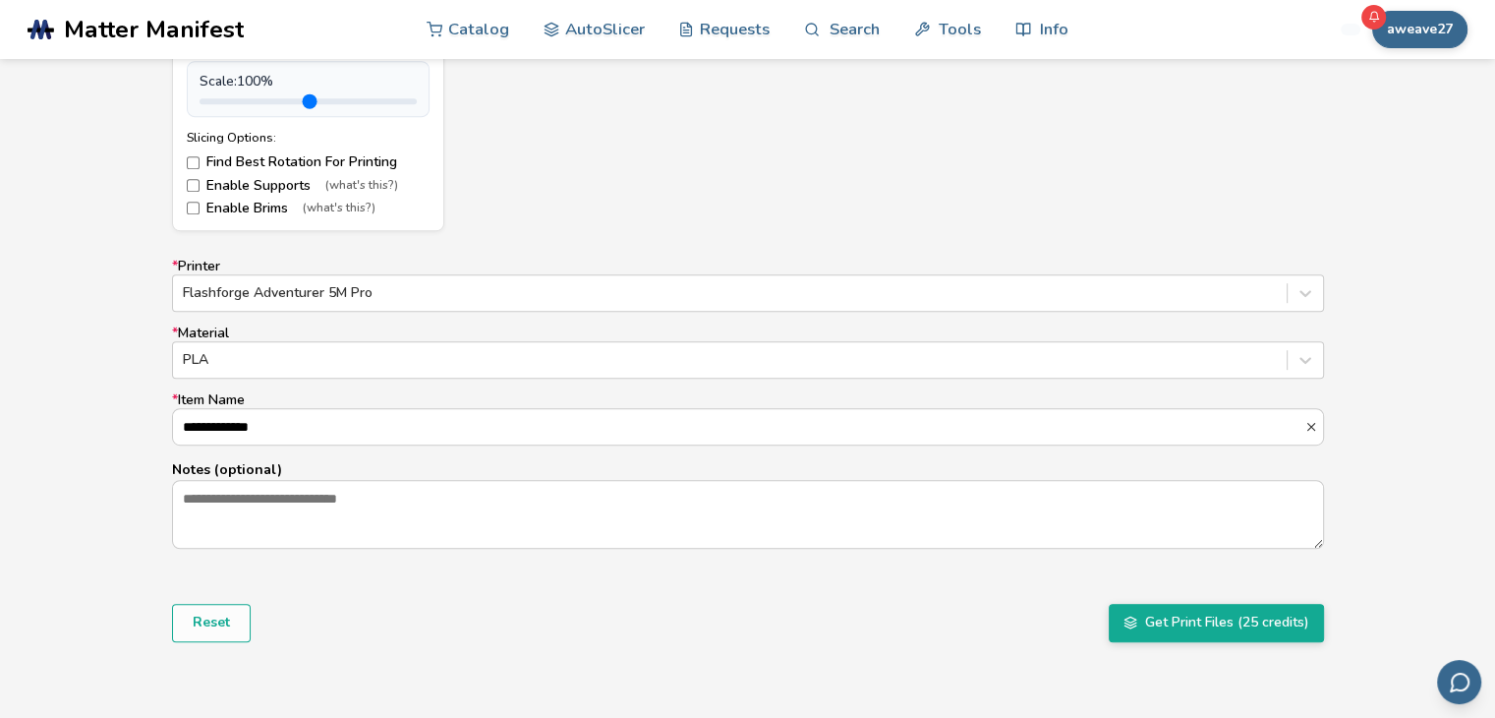
type input "**********"
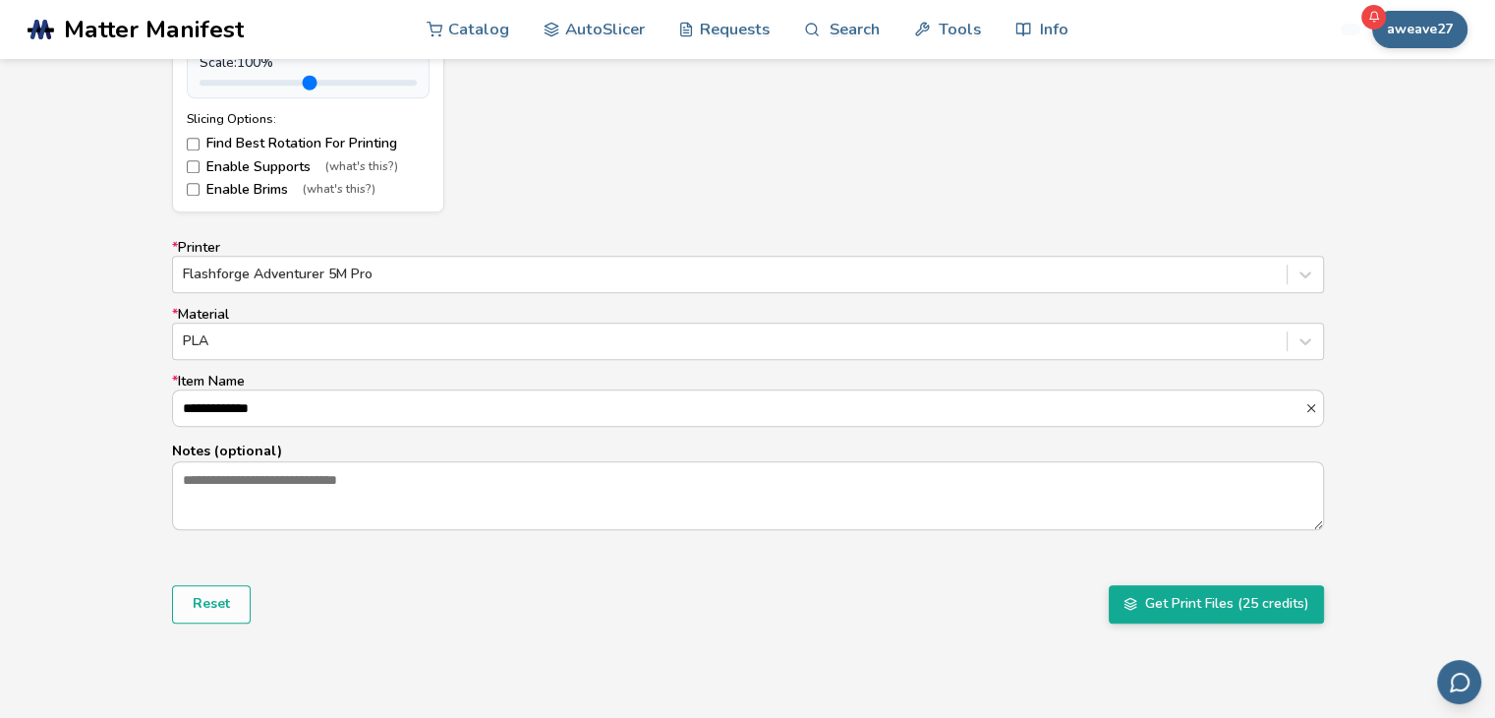
scroll to position [1106, 0]
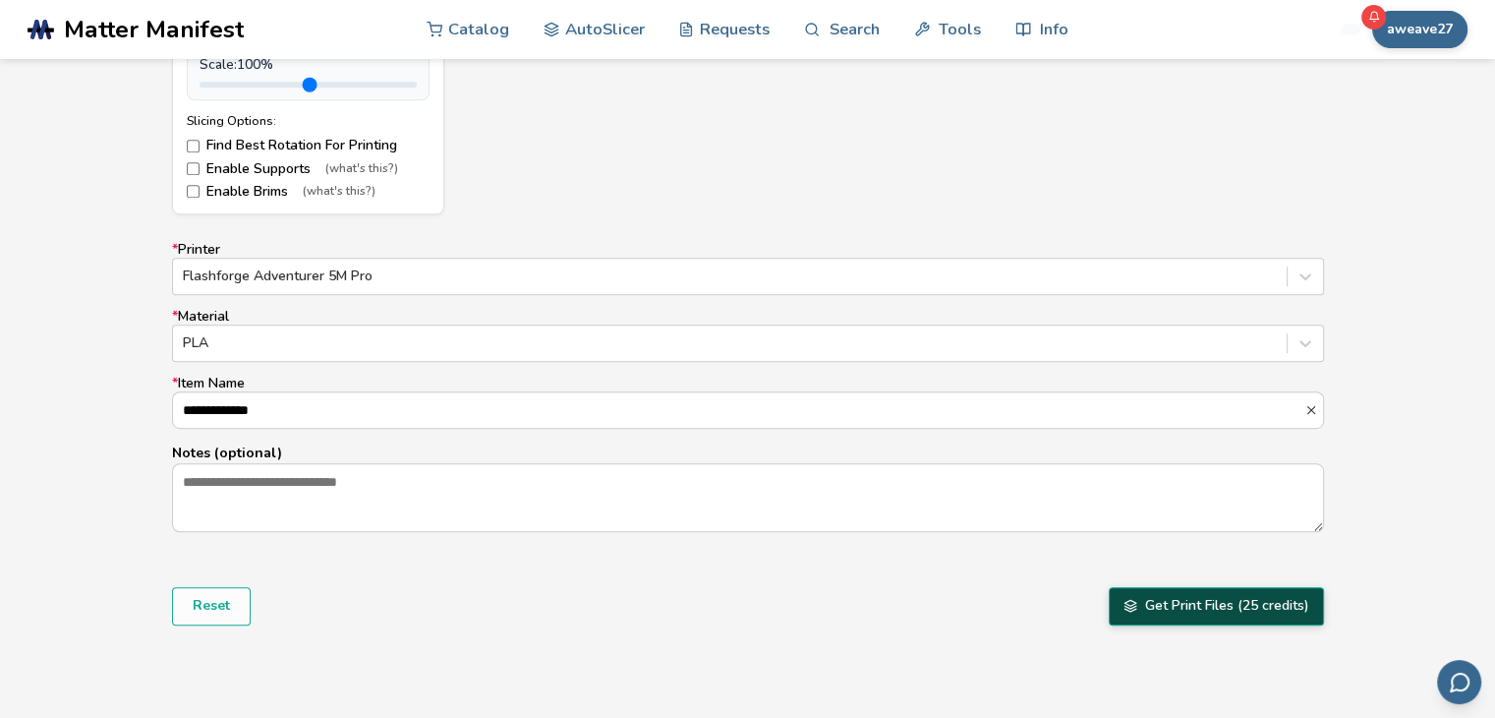
click at [1139, 595] on button "Get Print Files (25 credits)" at bounding box center [1216, 605] width 215 height 37
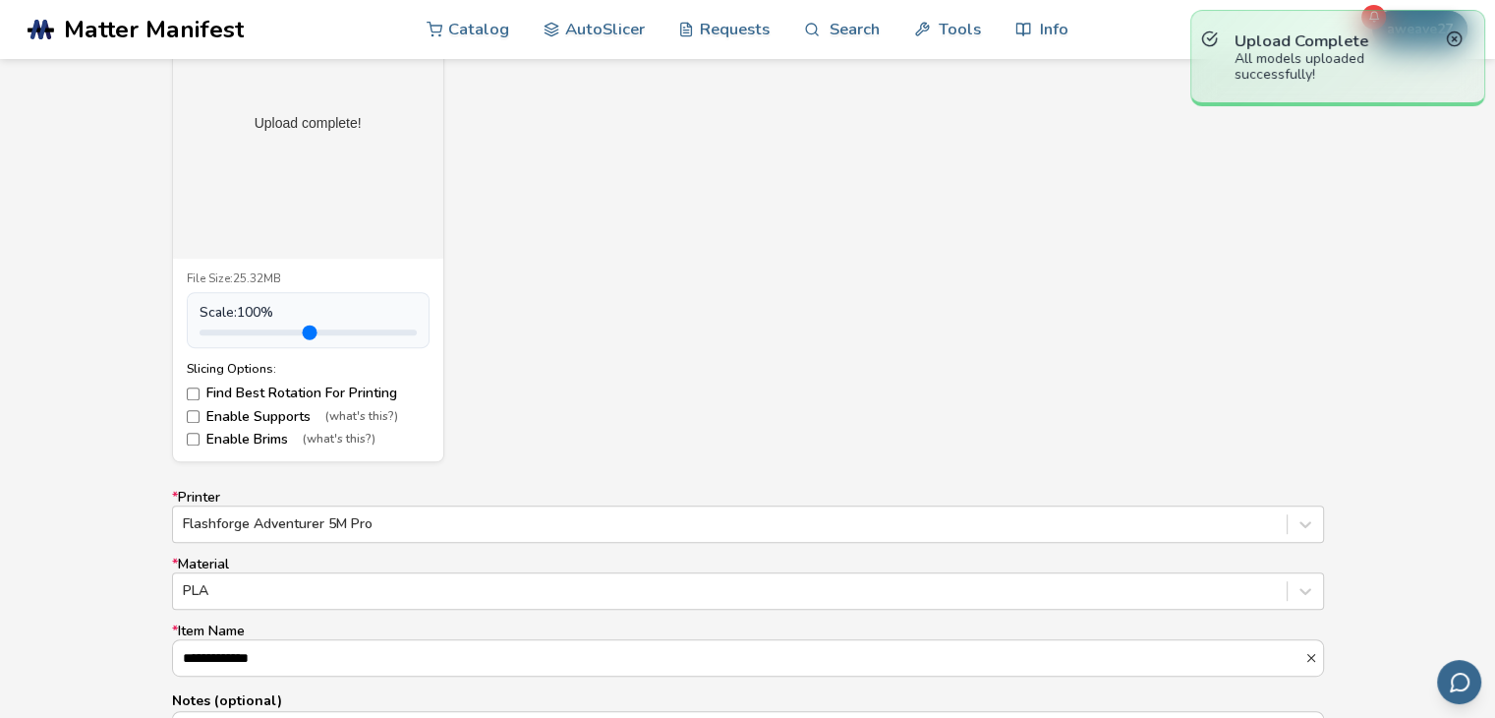
scroll to position [865, 0]
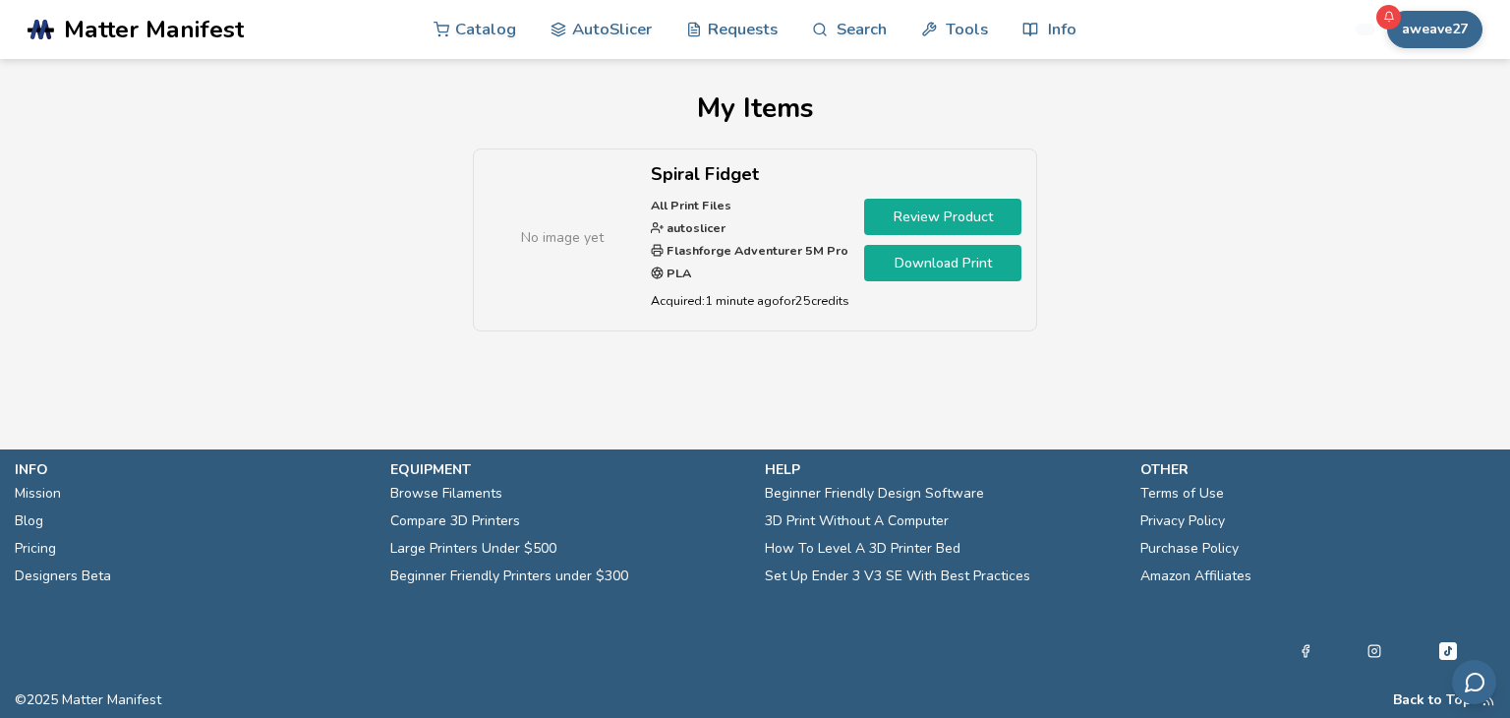
click at [942, 220] on link "Review Product" at bounding box center [942, 217] width 157 height 36
click at [952, 268] on link "Download Print" at bounding box center [942, 263] width 157 height 36
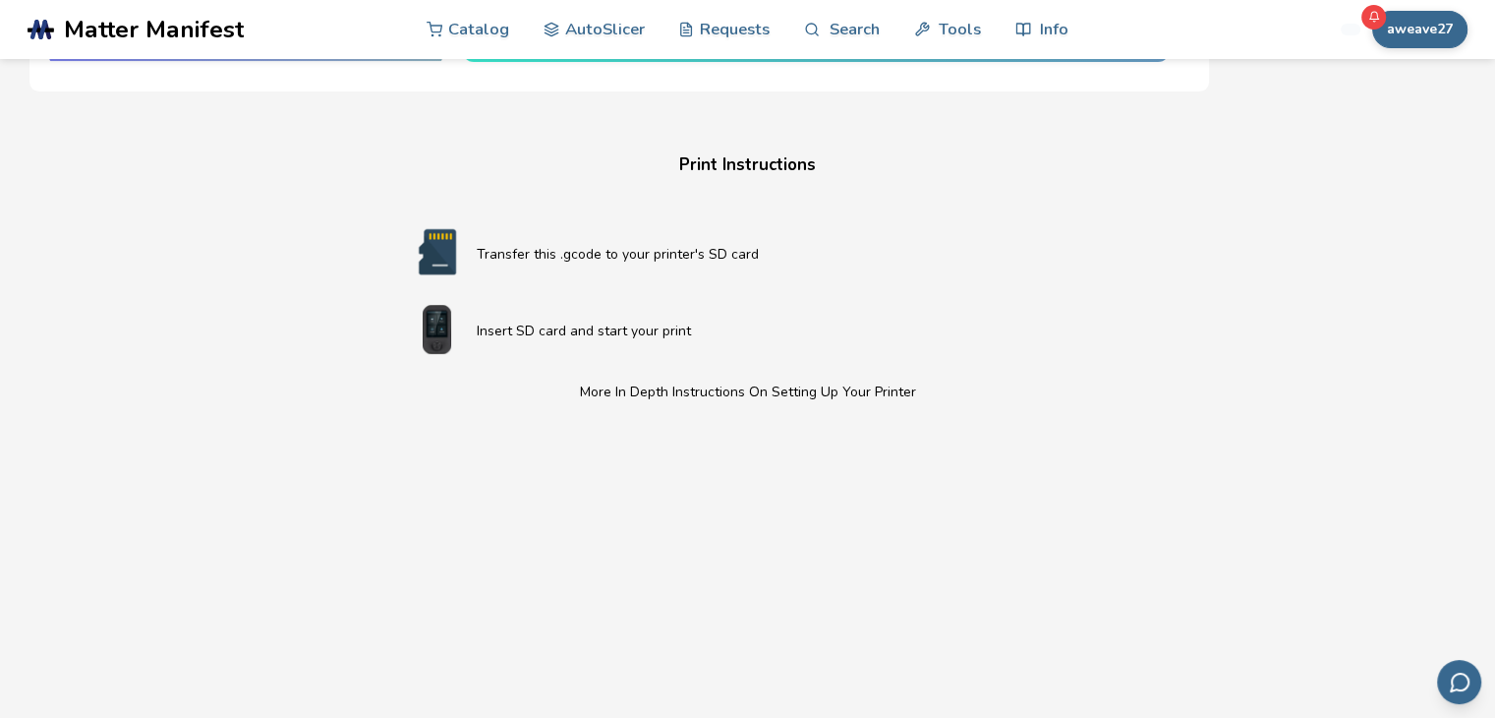
scroll to position [395, 0]
click at [460, 325] on img at bounding box center [437, 330] width 79 height 49
click at [655, 332] on p "Insert SD card and start your print" at bounding box center [787, 331] width 621 height 21
click at [468, 320] on img at bounding box center [437, 330] width 79 height 49
click at [467, 251] on img at bounding box center [437, 252] width 79 height 49
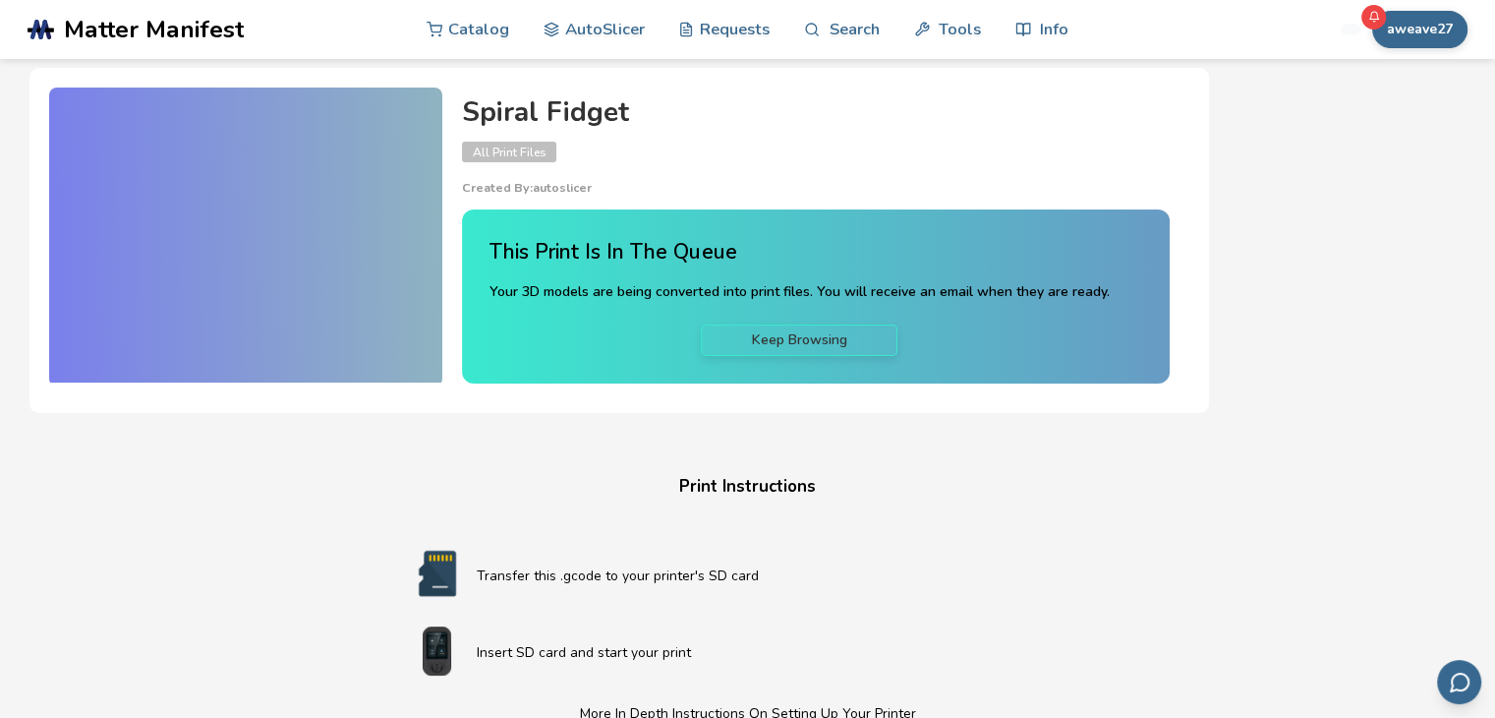
scroll to position [74, 0]
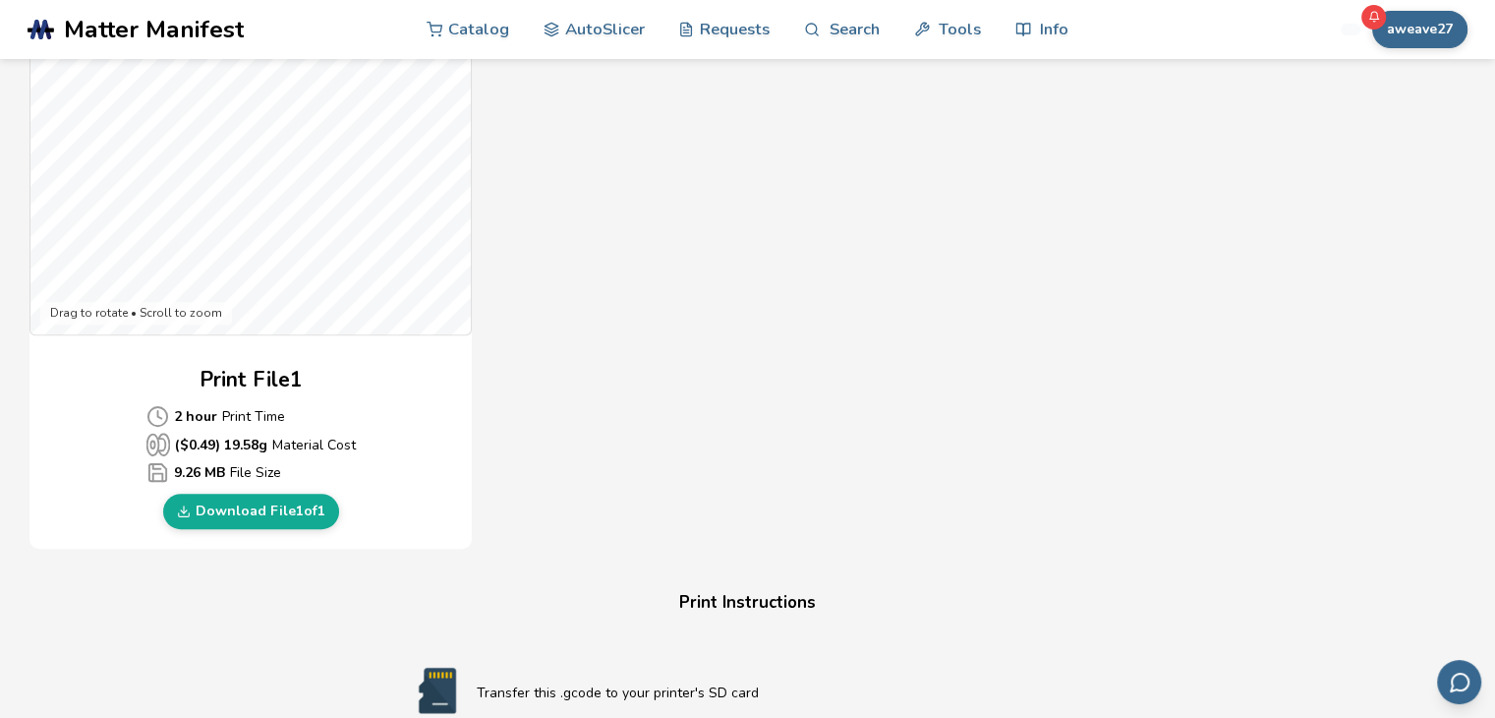
scroll to position [770, 0]
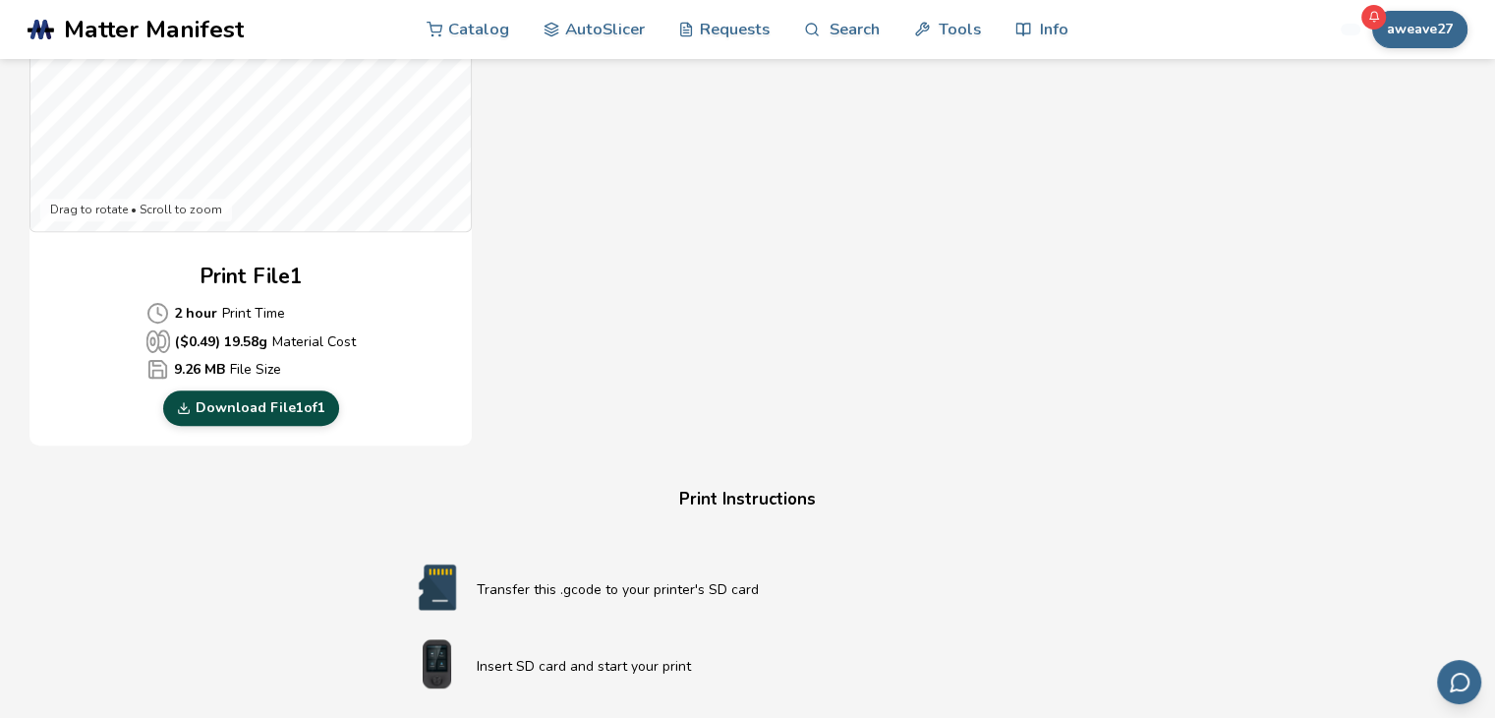
click at [302, 410] on link "Download File 1 of 1" at bounding box center [251, 407] width 176 height 35
click at [1107, 288] on div "Gcode Preview Drag to rotate • Scroll to zoom Print File 1 2 hour Print Time ($…" at bounding box center [619, 89] width 1180 height 716
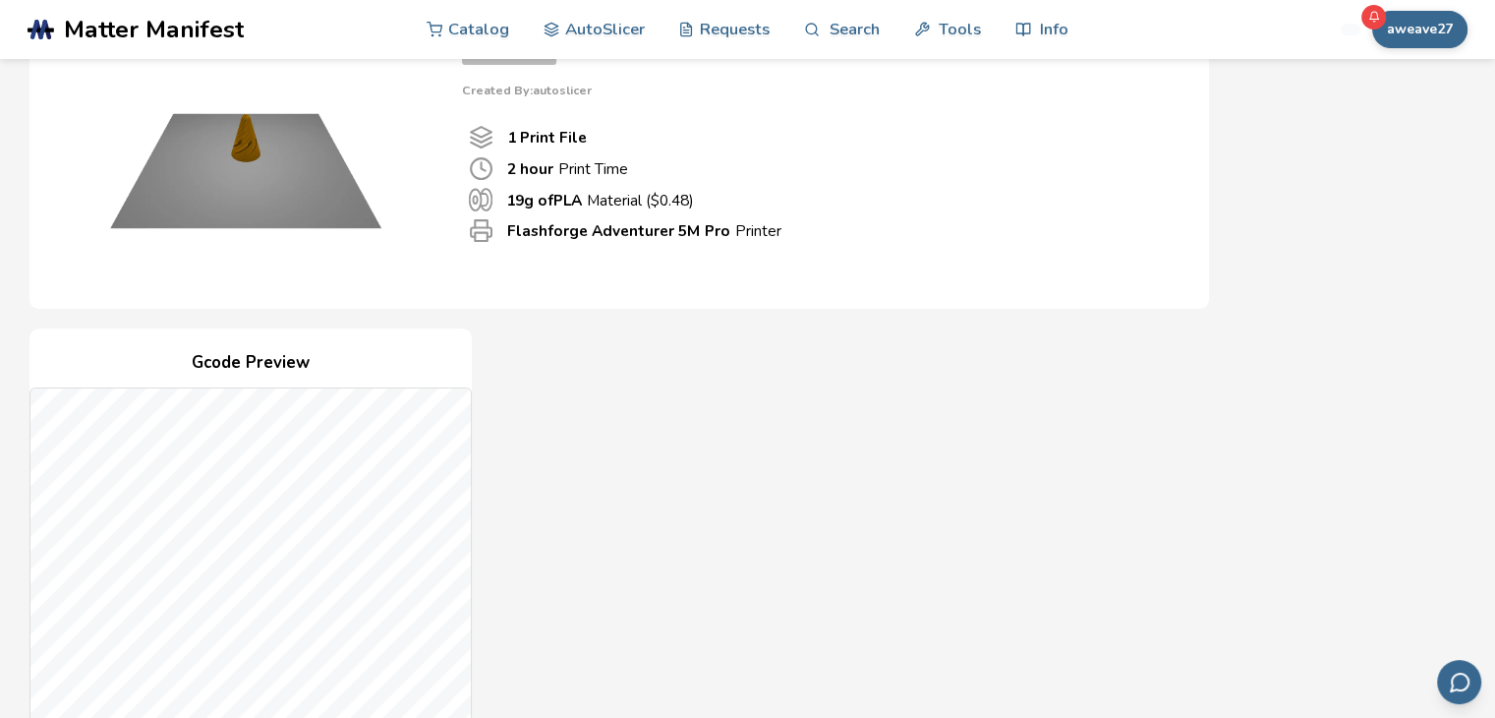
scroll to position [0, 0]
